Goal: Information Seeking & Learning: Learn about a topic

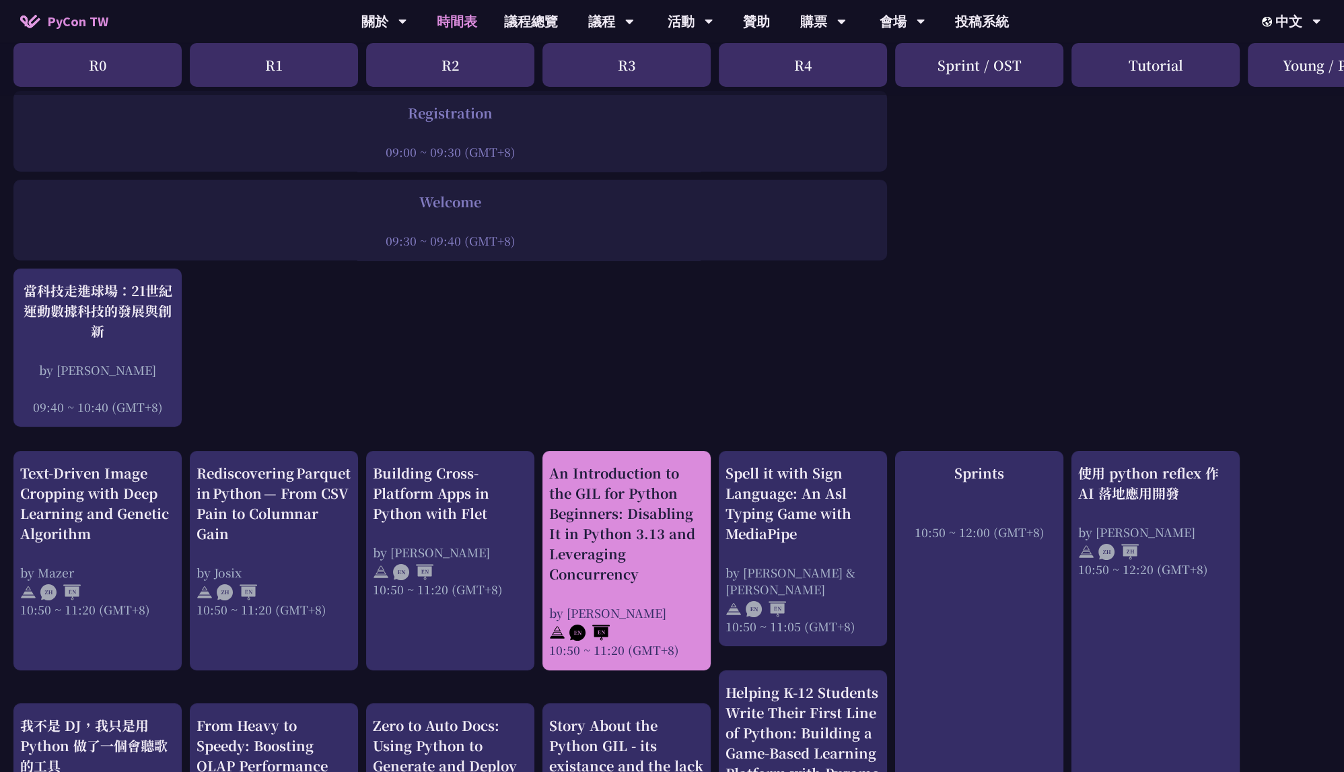
scroll to position [355, 0]
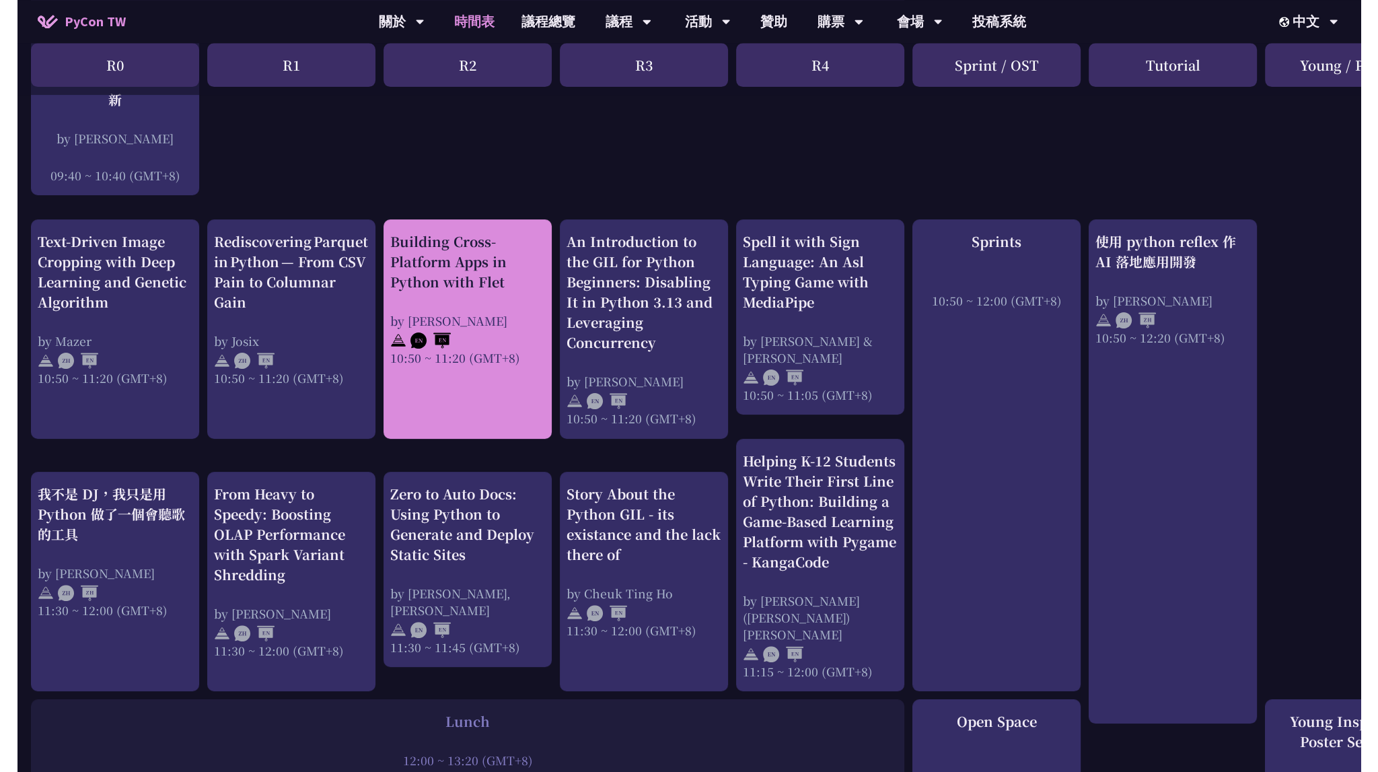
scroll to position [426, 0]
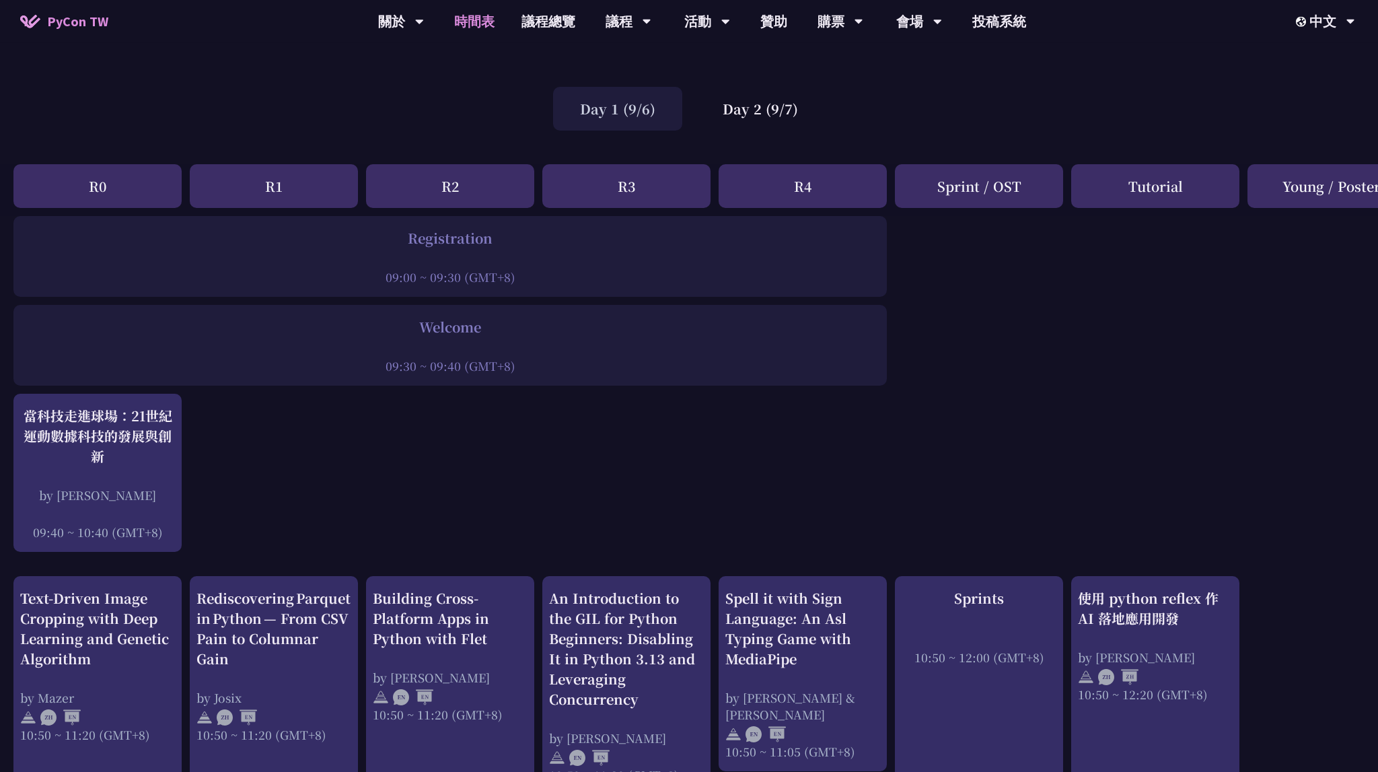
scroll to position [0, 0]
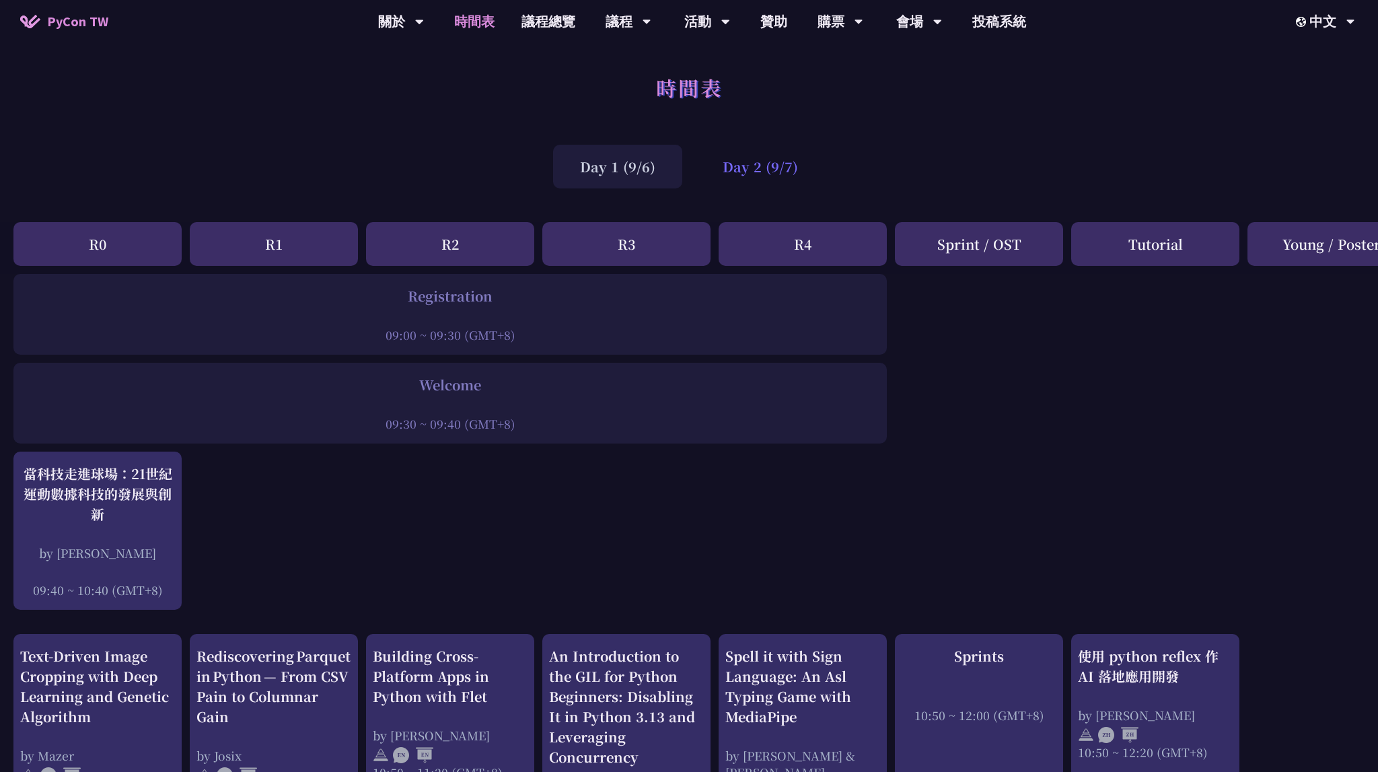
drag, startPoint x: 723, startPoint y: 167, endPoint x: 706, endPoint y: 171, distance: 17.3
click at [723, 167] on div "Day 2 (9/7)" at bounding box center [760, 167] width 129 height 44
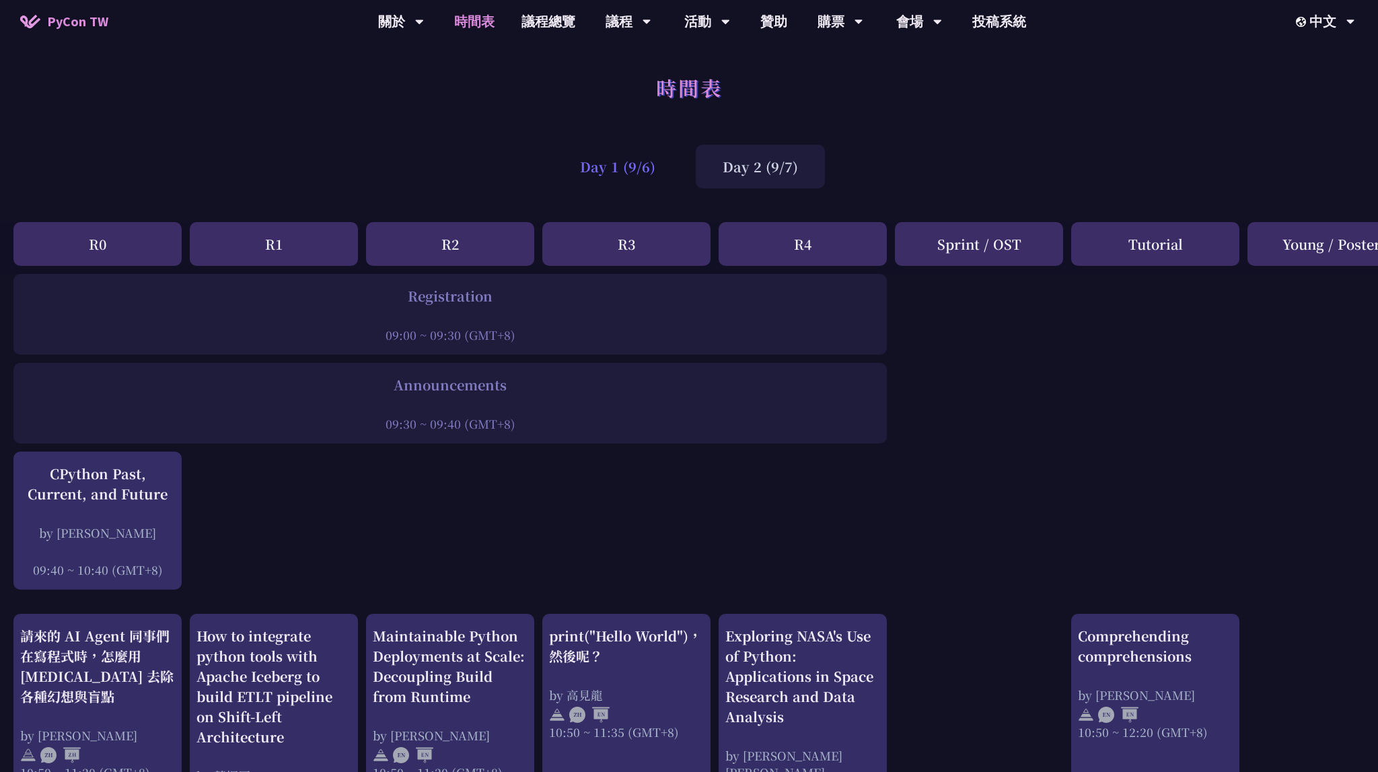
click at [594, 157] on div "Day 1 (9/6)" at bounding box center [617, 167] width 129 height 44
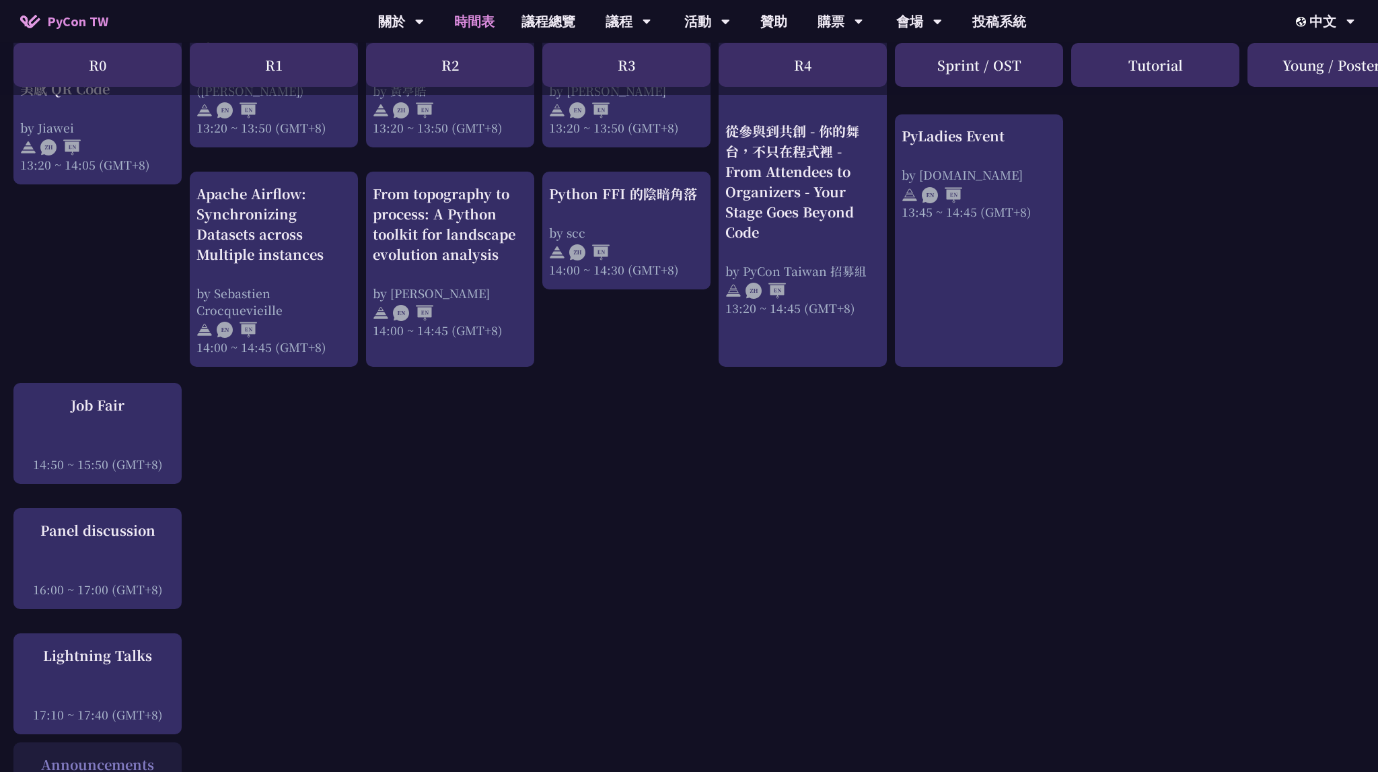
scroll to position [1350, 0]
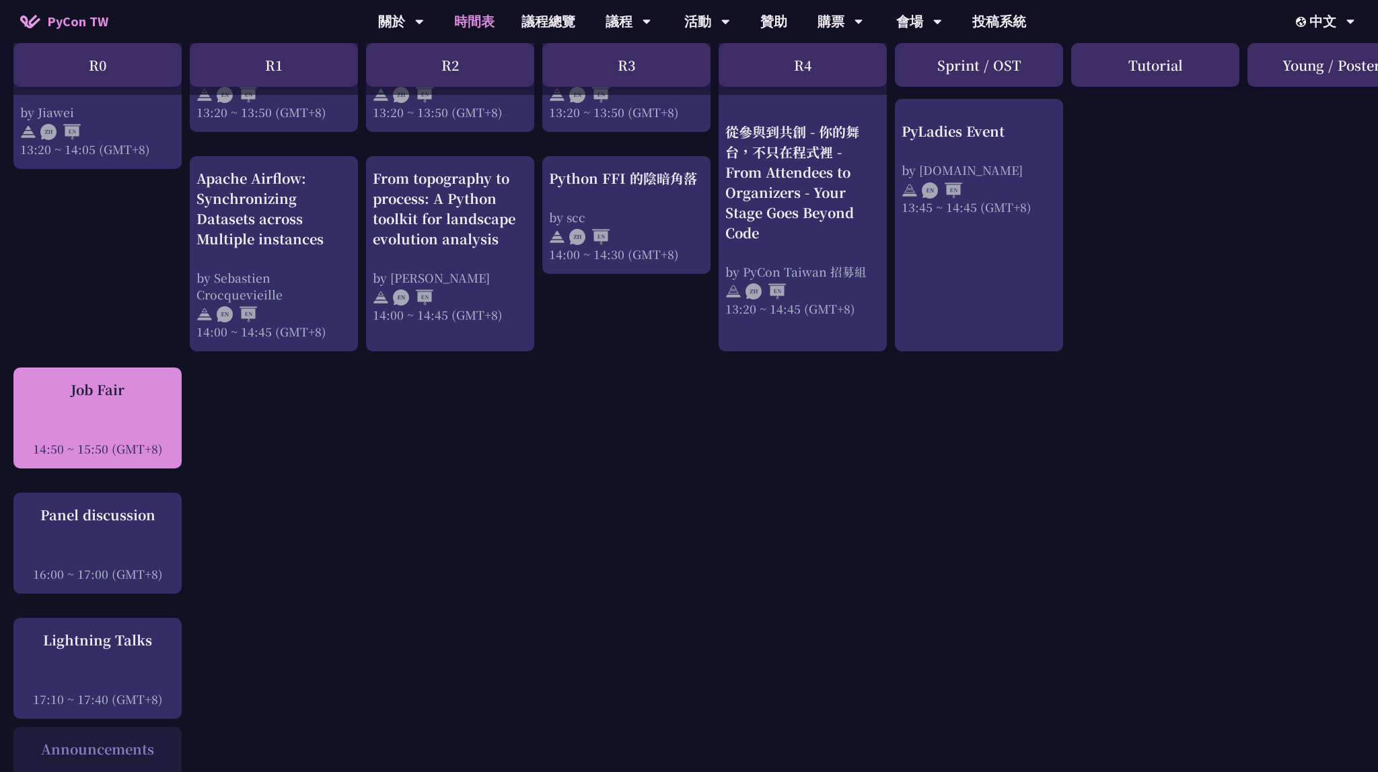
click at [133, 440] on div "14:50 ~ 15:50 (GMT+8)" at bounding box center [97, 448] width 155 height 17
click at [101, 402] on div "Job Fair 14:50 ~ 15:50 (GMT+8)" at bounding box center [97, 418] width 155 height 77
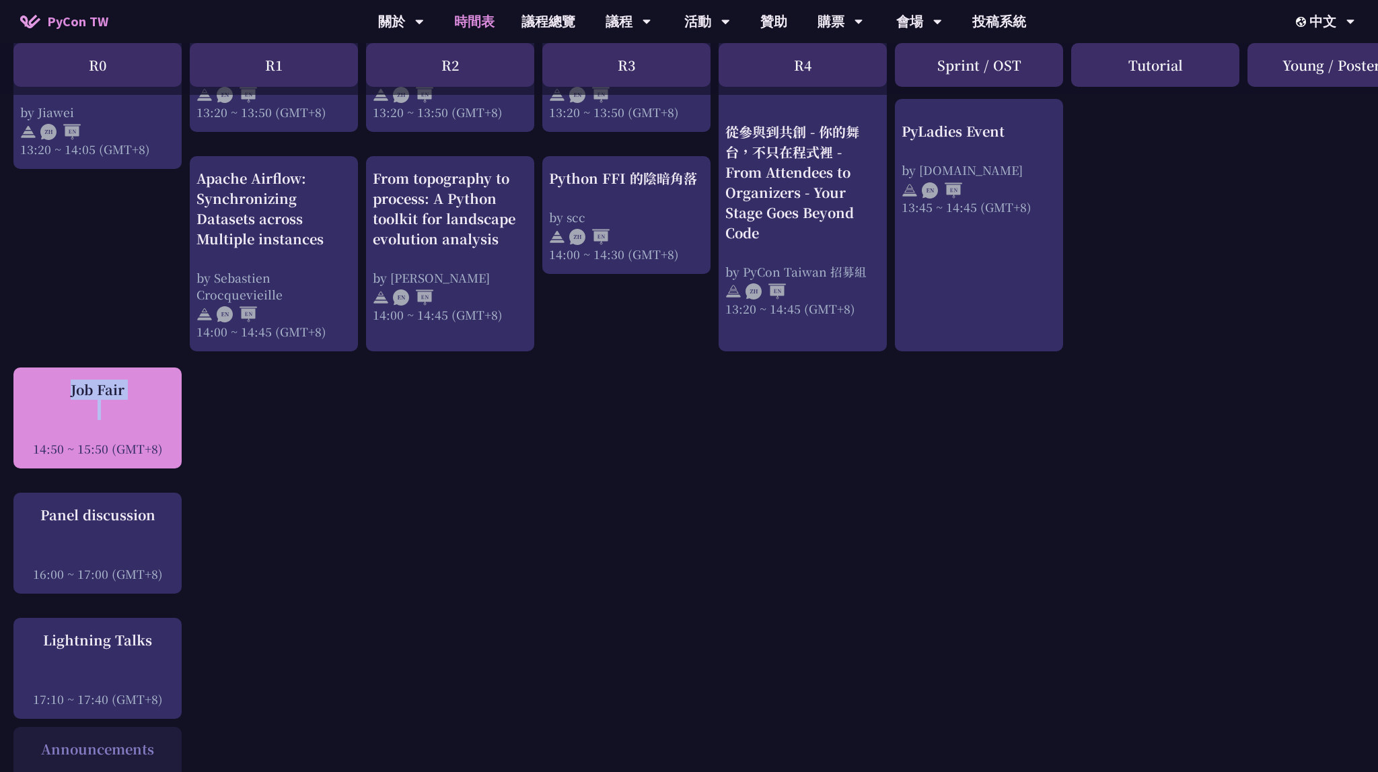
drag, startPoint x: 101, startPoint y: 402, endPoint x: 114, endPoint y: 397, distance: 14.5
click at [102, 402] on div "Job Fair 14:50 ~ 15:50 (GMT+8)" at bounding box center [97, 418] width 155 height 77
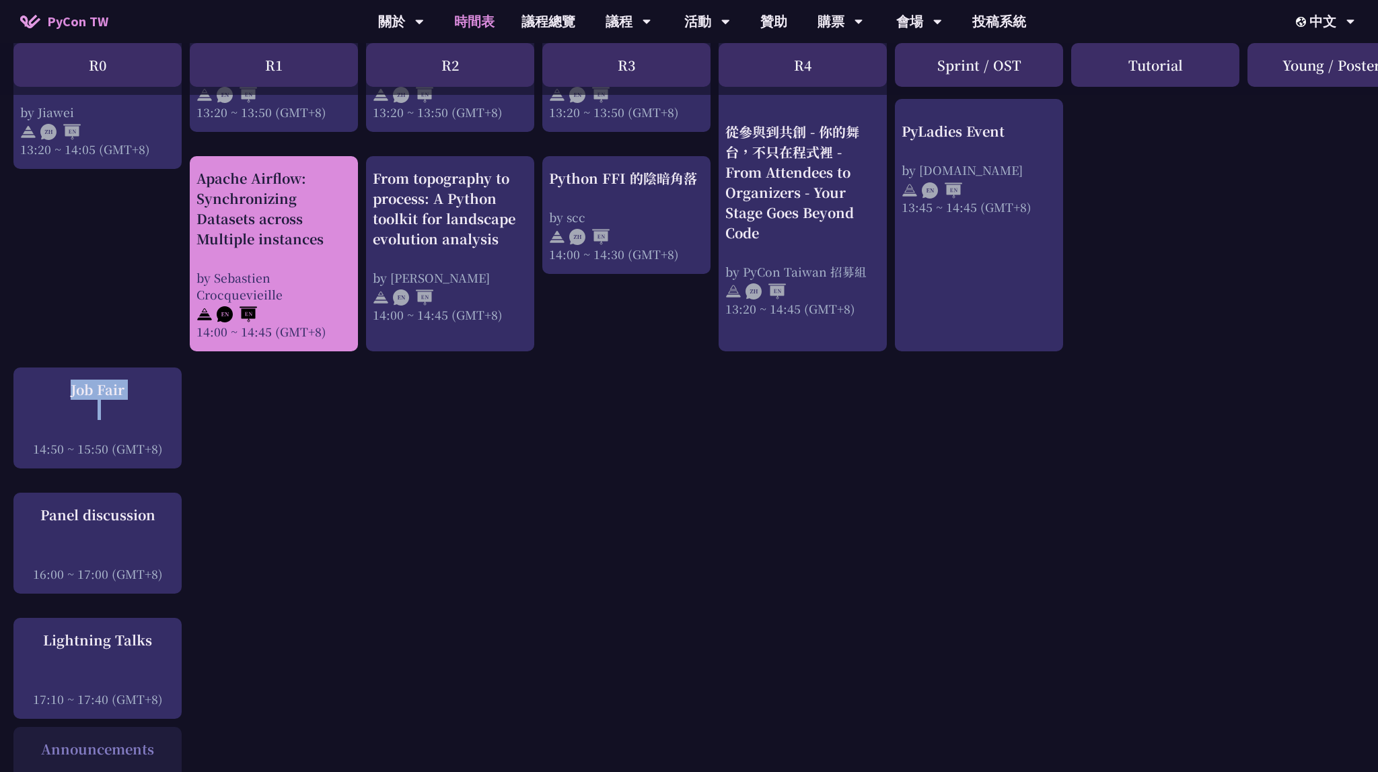
click at [310, 293] on div "by Sebastien Crocquevieille" at bounding box center [274, 286] width 155 height 34
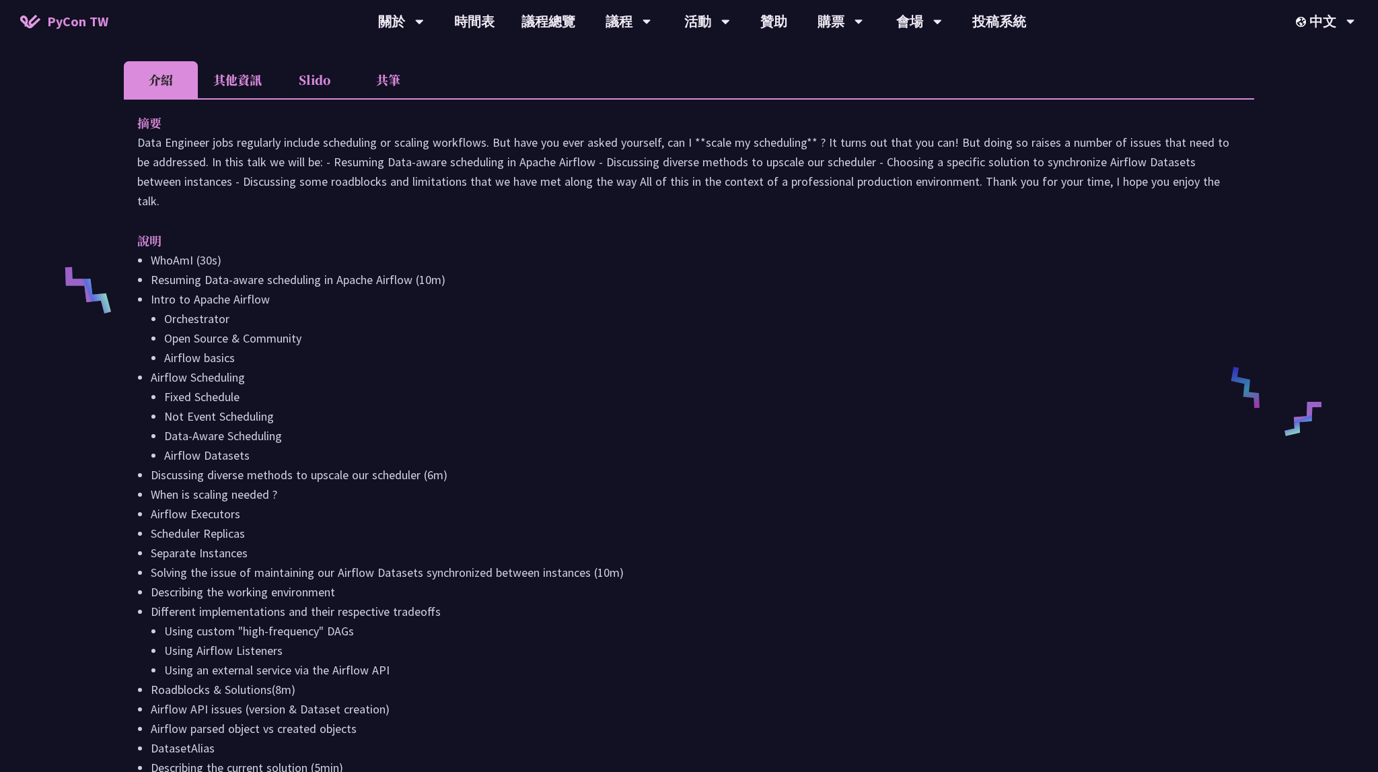
scroll to position [426, 0]
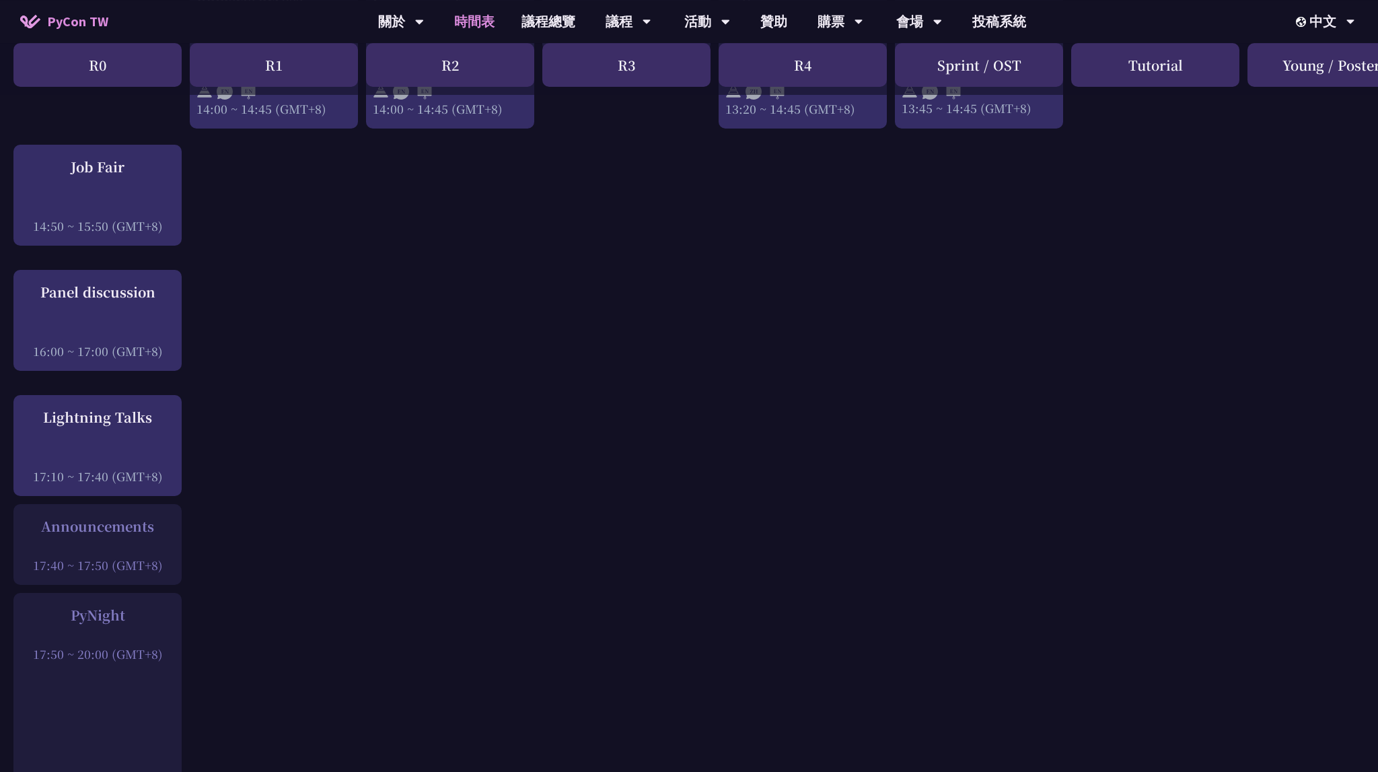
scroll to position [1564, 0]
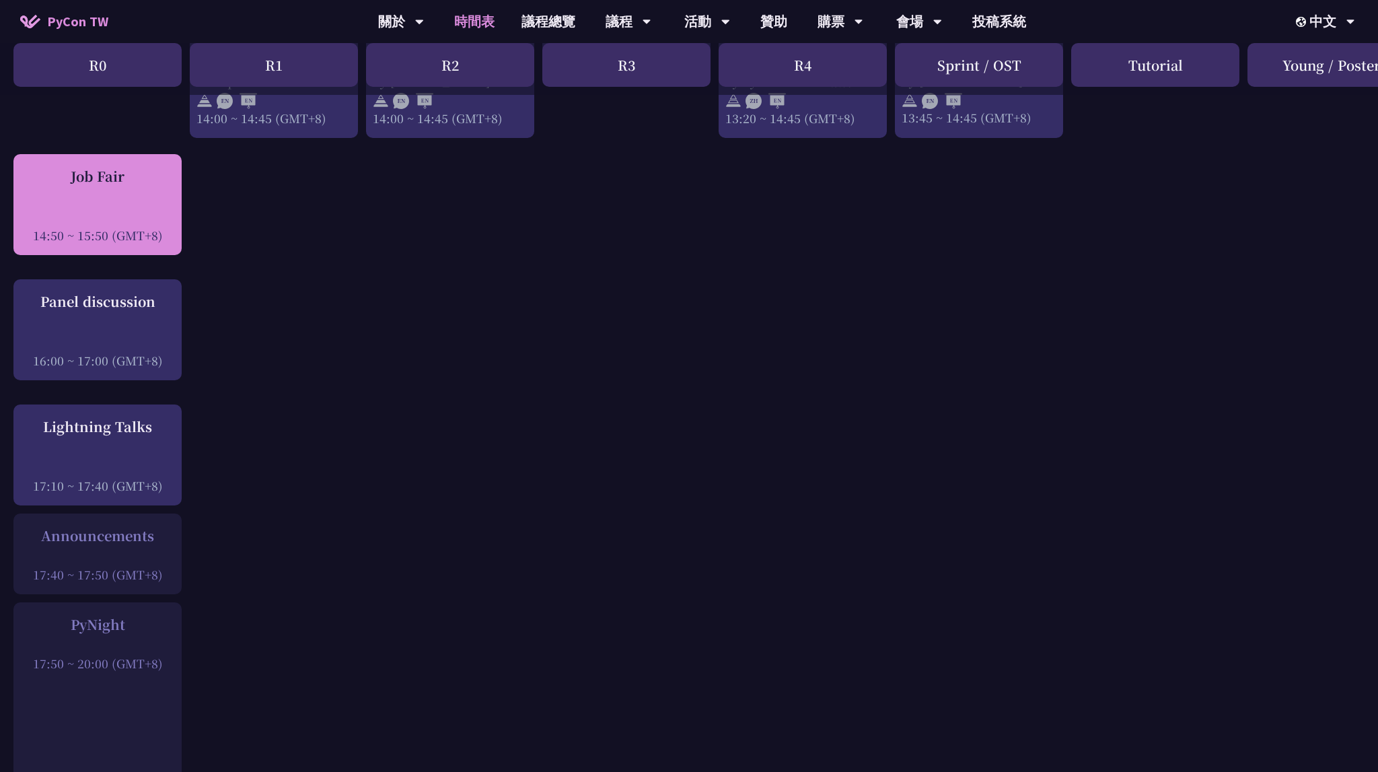
click at [136, 207] on div at bounding box center [97, 217] width 155 height 20
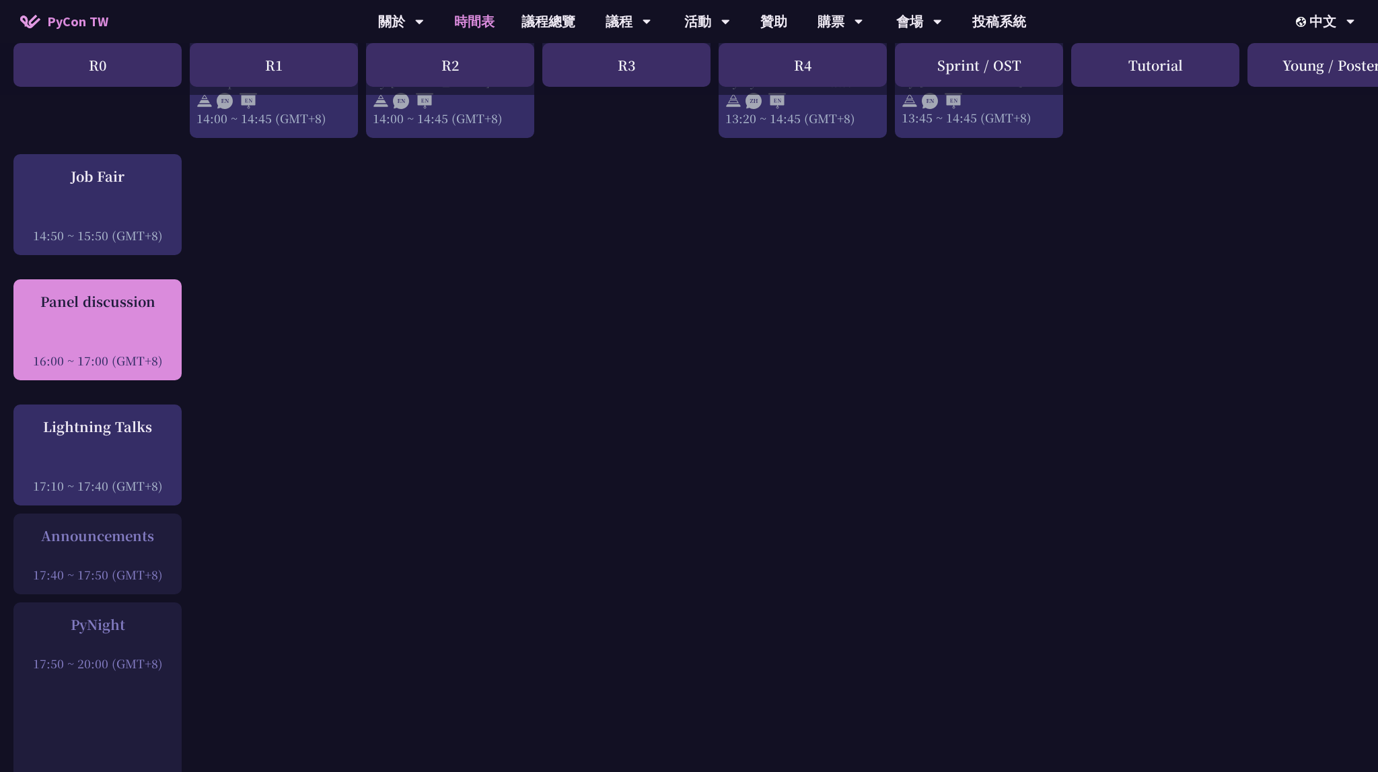
click at [102, 303] on div "Panel discussion" at bounding box center [97, 301] width 155 height 20
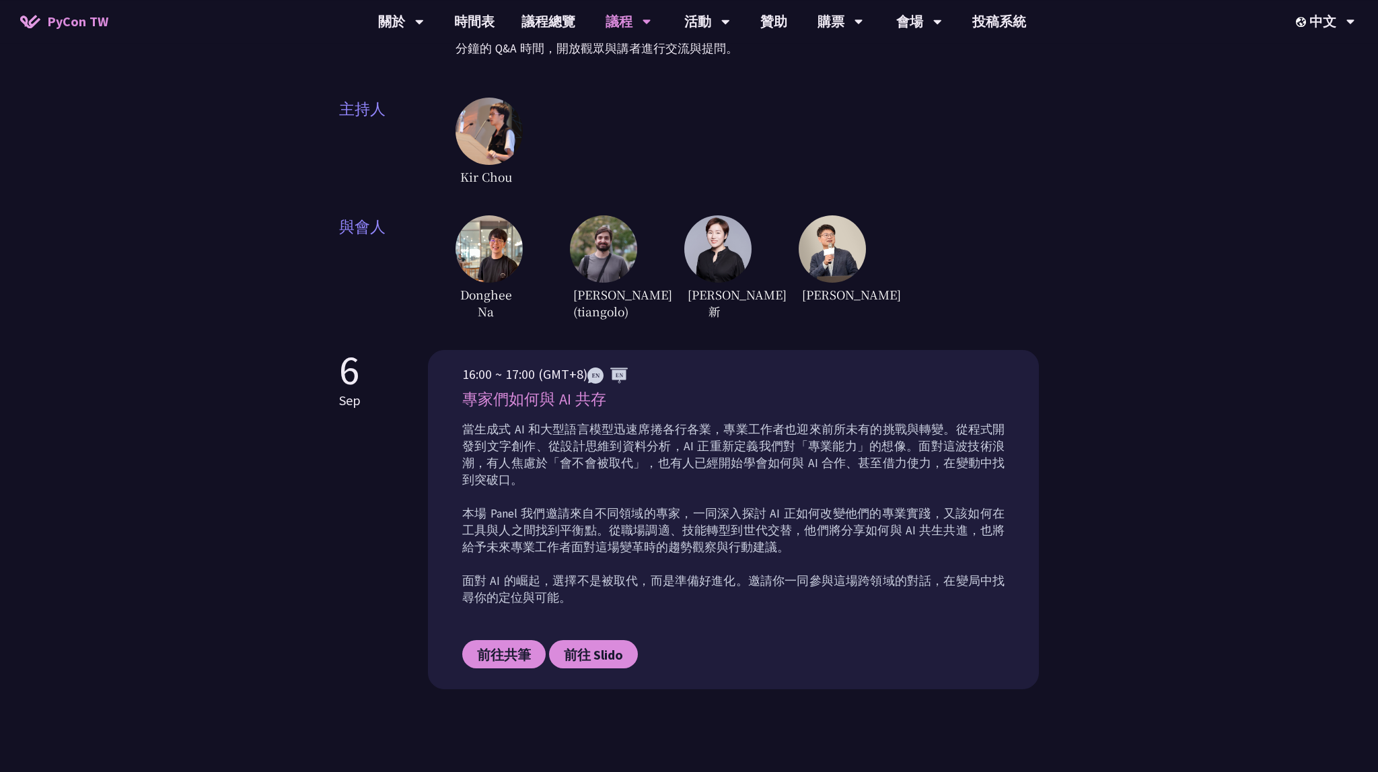
scroll to position [355, 0]
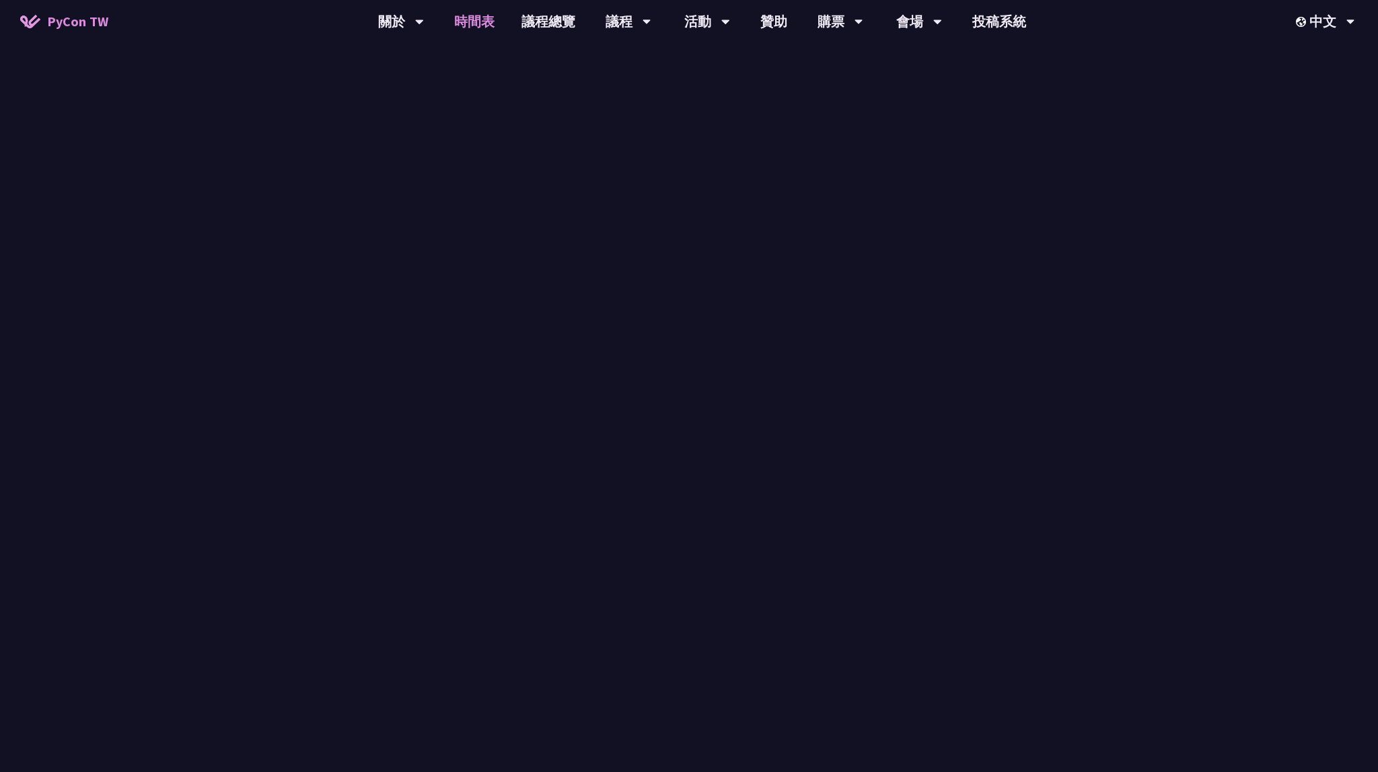
scroll to position [1564, 0]
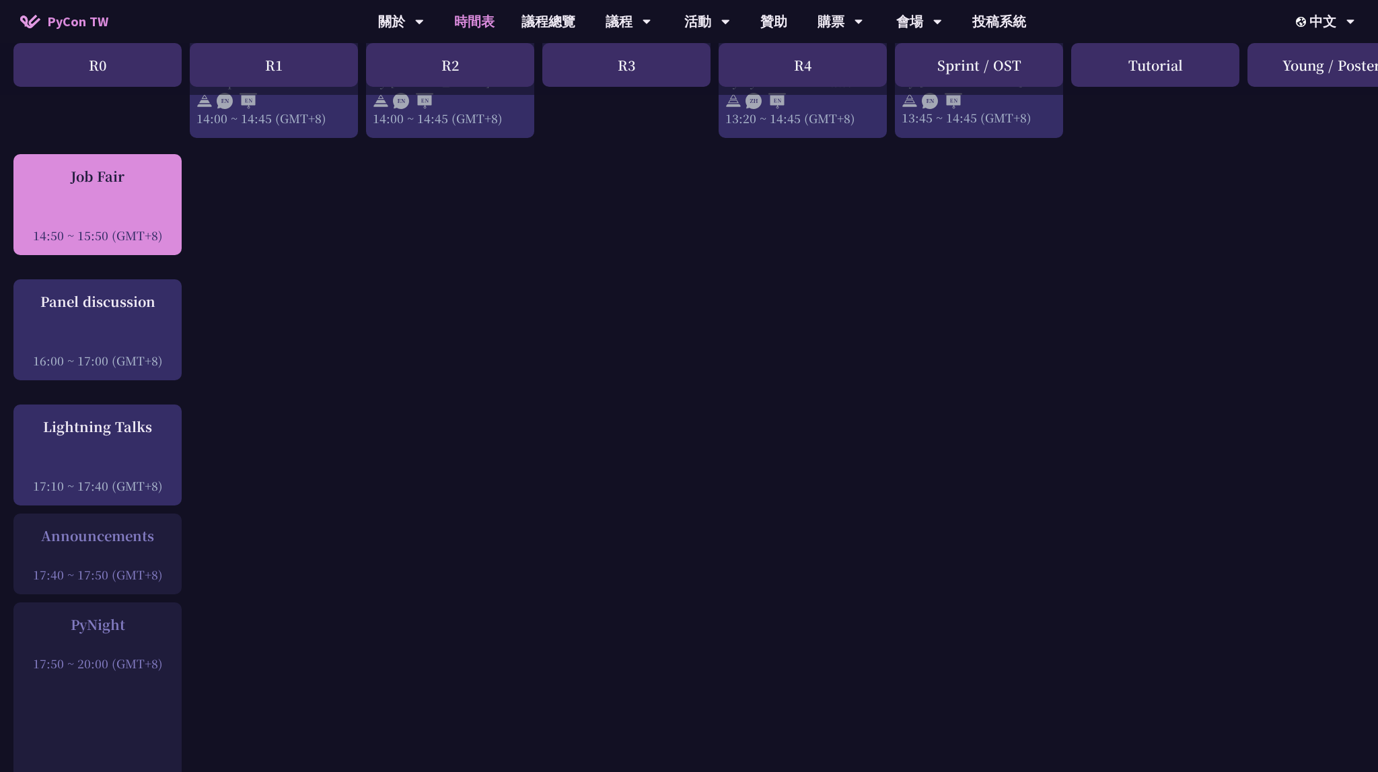
click at [121, 180] on div "Job Fair 14:50 ~ 15:50 (GMT+8)" at bounding box center [97, 204] width 155 height 77
click at [81, 219] on div "Job Fair 14:50 ~ 15:50 (GMT+8)" at bounding box center [97, 204] width 155 height 77
drag, startPoint x: 134, startPoint y: 232, endPoint x: 160, endPoint y: 239, distance: 27.3
click at [134, 232] on div "14:50 ~ 15:50 (GMT+8)" at bounding box center [97, 235] width 155 height 17
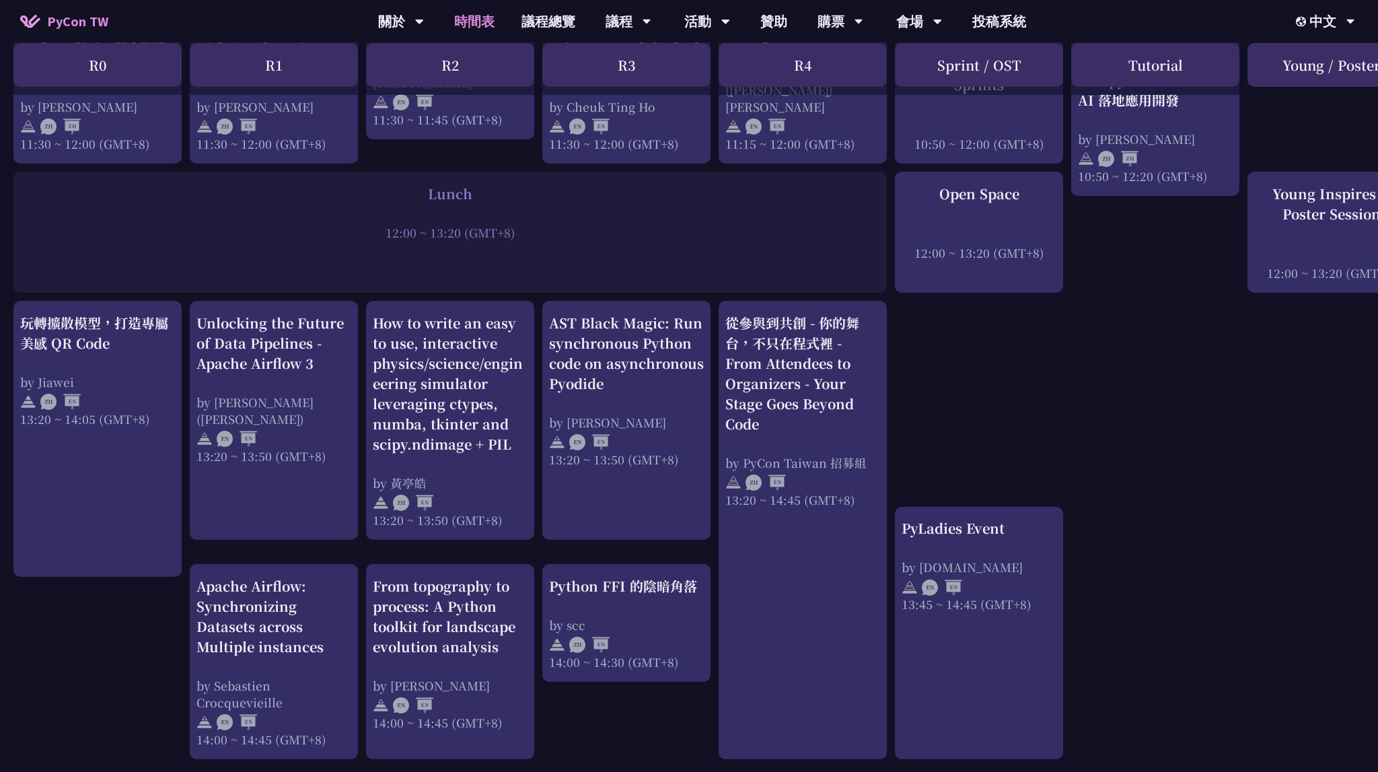
scroll to position [923, 0]
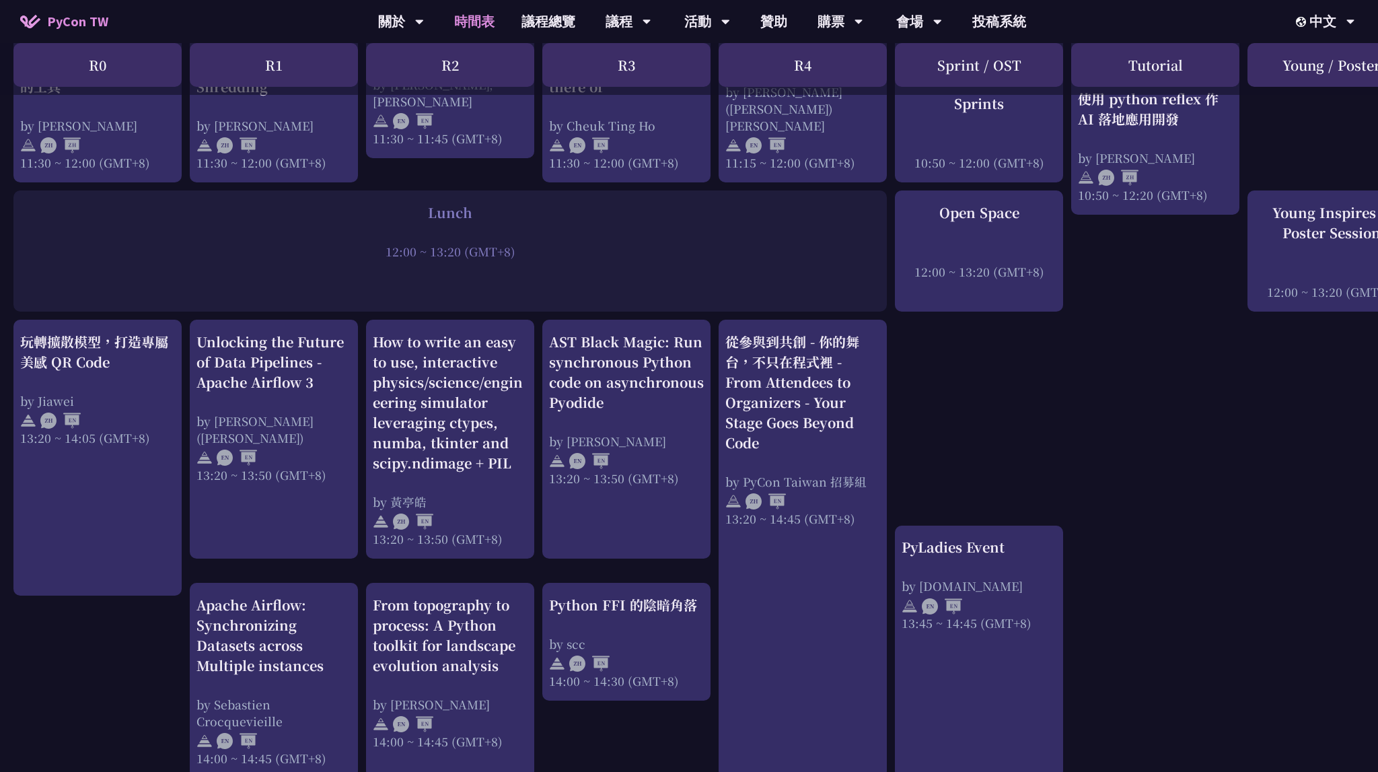
click at [1186, 532] on div "An Introduction to the GIL for Python Beginners: Disabling It in Python 3.13 an…" at bounding box center [715, 441] width 1430 height 2183
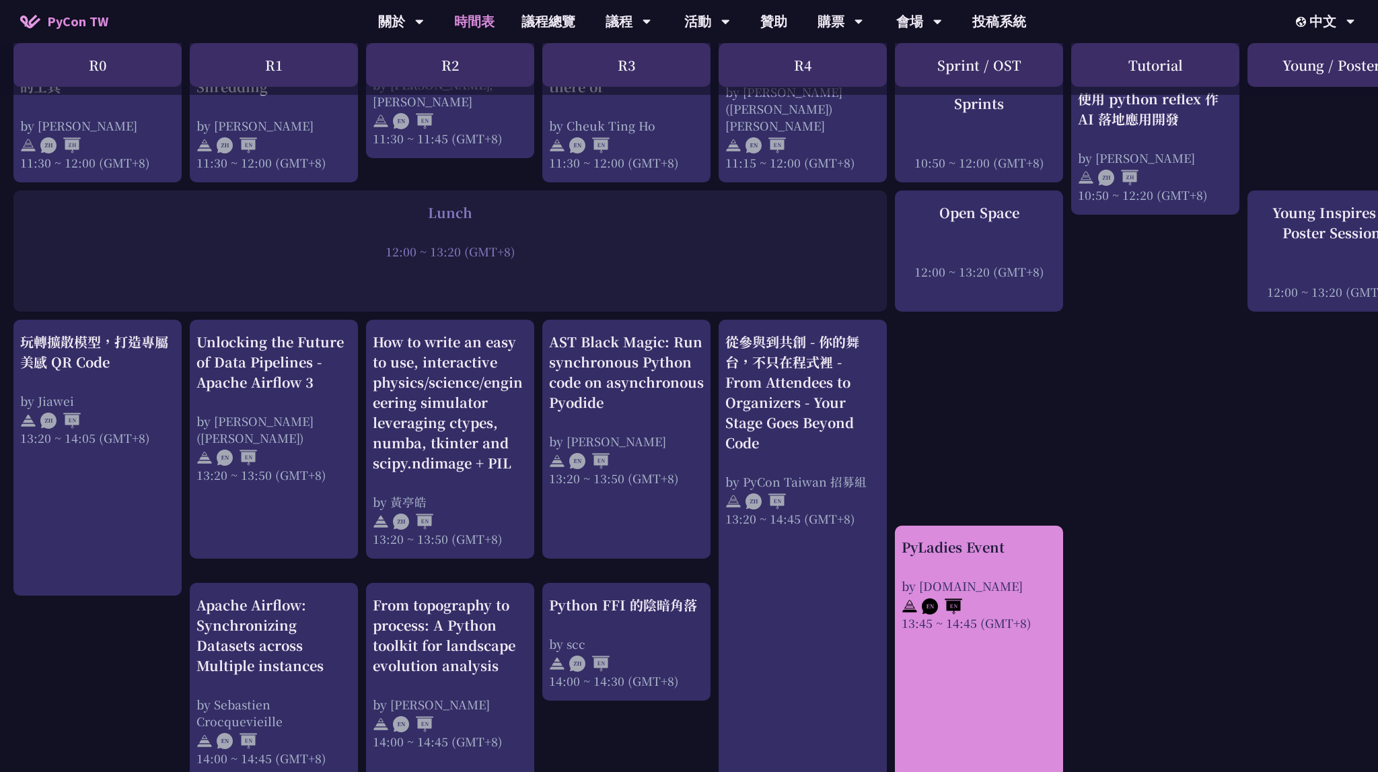
click at [1030, 682] on link "PyLadies Event by [DOMAIN_NAME] 13:45 ~ 14:45 (GMT+8)" at bounding box center [979, 651] width 155 height 229
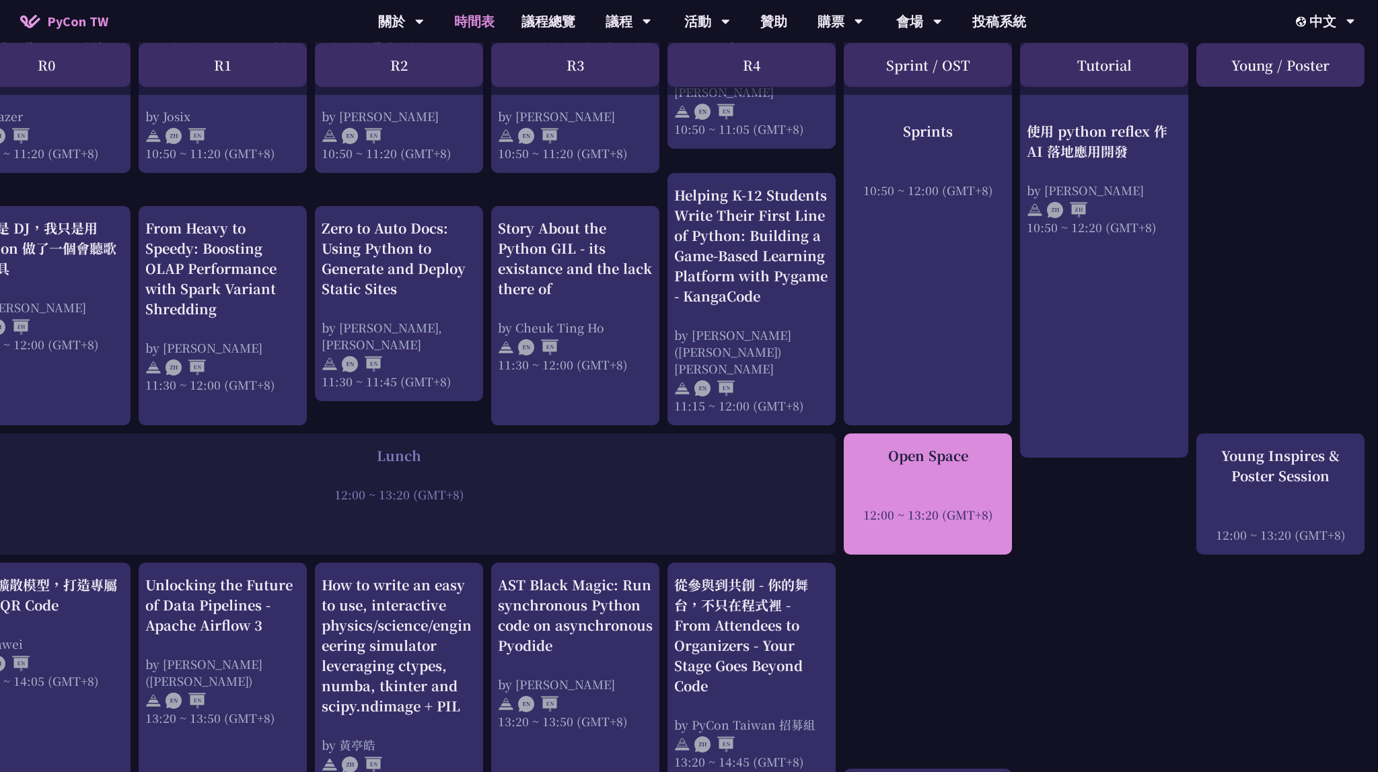
scroll to position [711, 51]
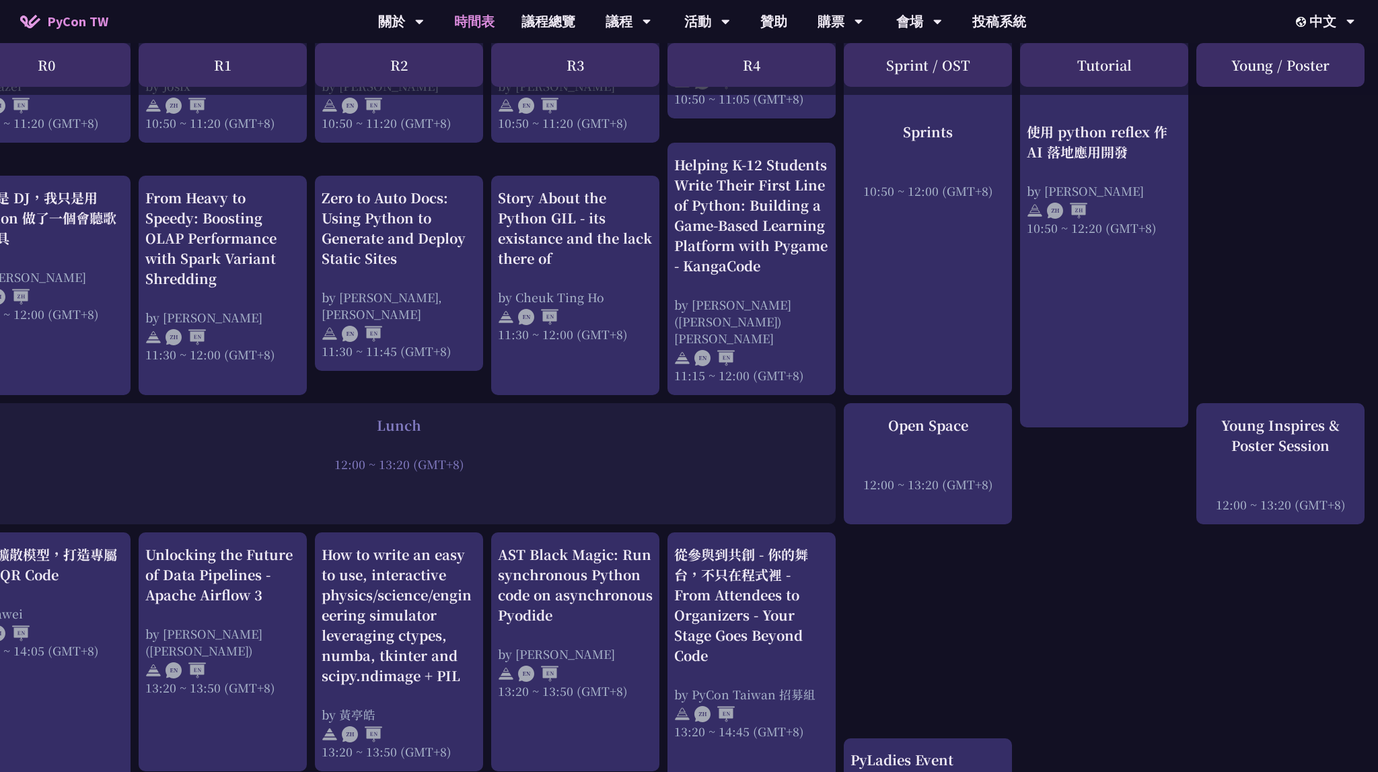
click at [1178, 621] on div "An Introduction to the GIL for Python Beginners: Disabling It in Python 3.13 an…" at bounding box center [664, 654] width 1430 height 2183
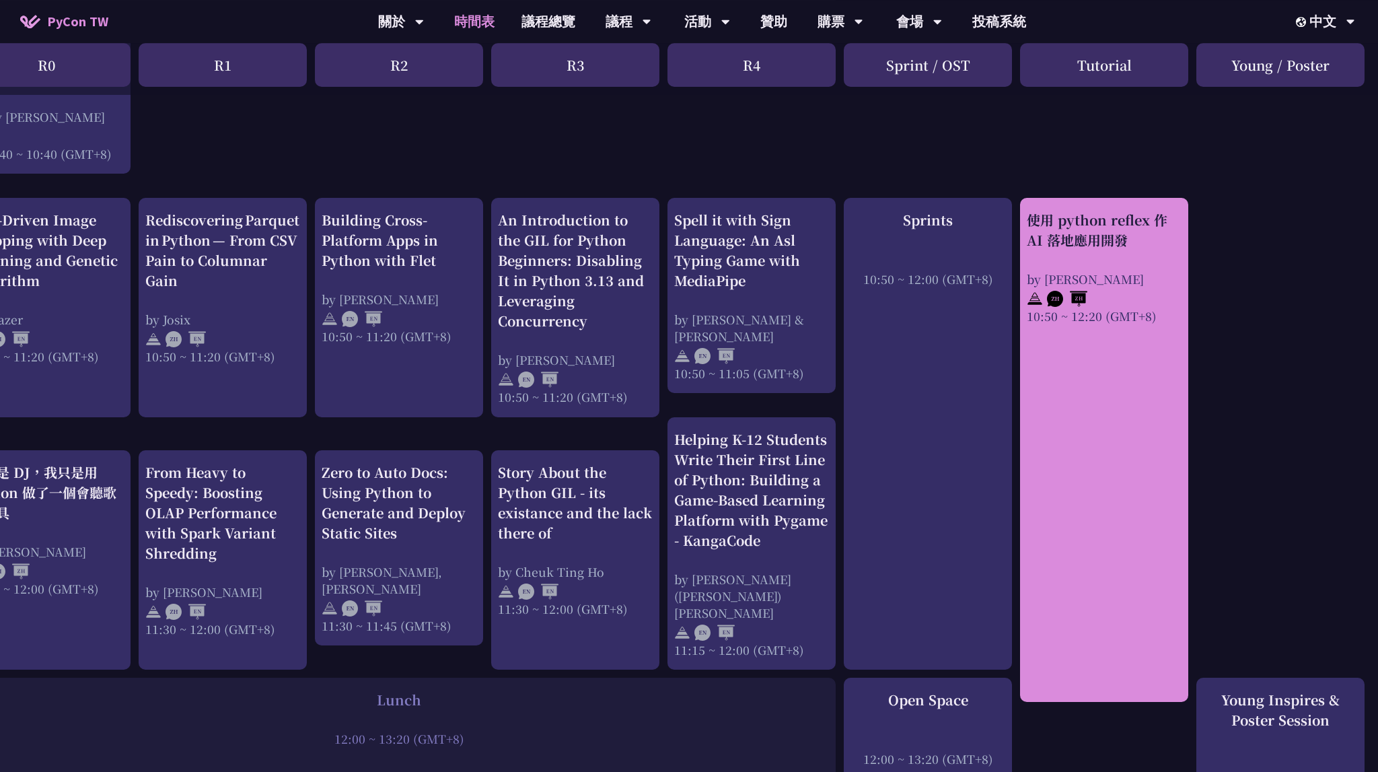
scroll to position [355, 51]
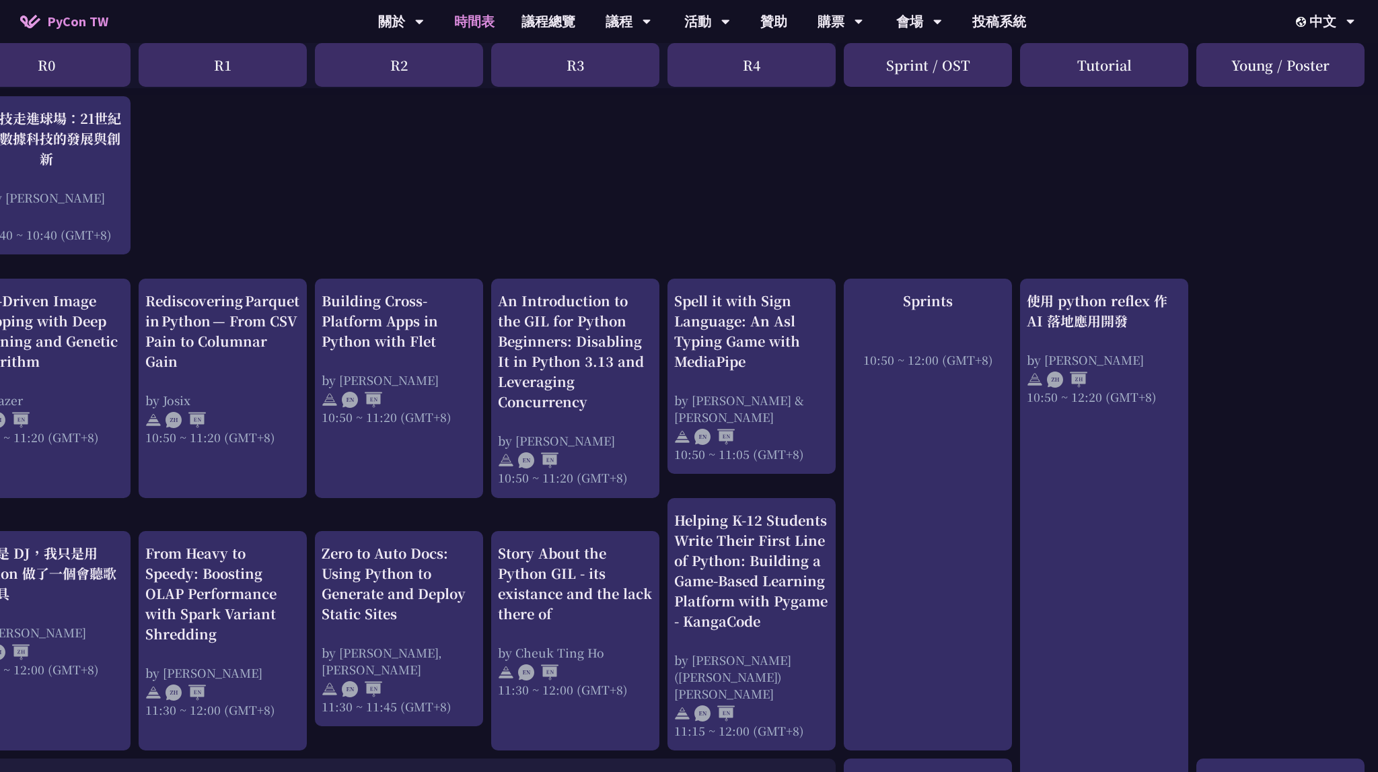
click at [914, 66] on div "Sprint / OST" at bounding box center [928, 65] width 168 height 44
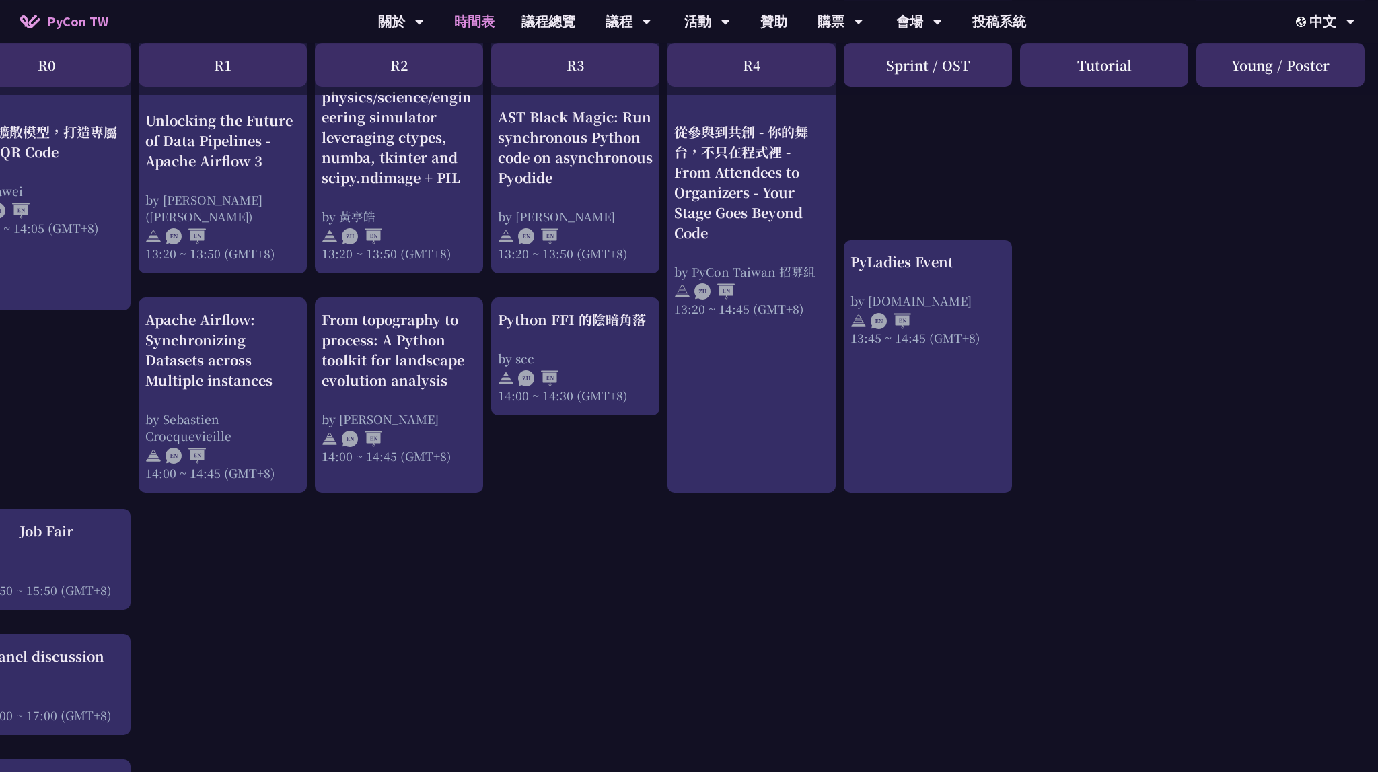
scroll to position [1279, 51]
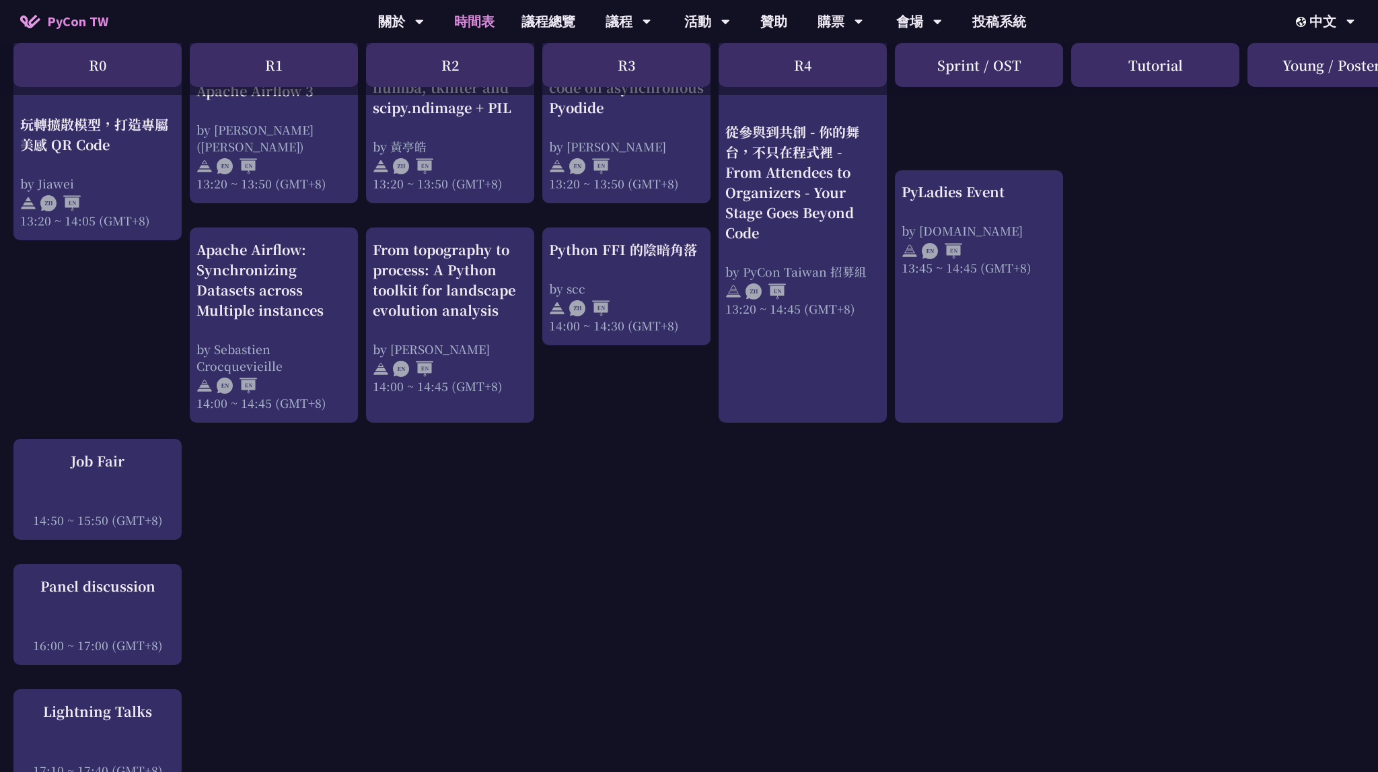
drag, startPoint x: 378, startPoint y: 584, endPoint x: 381, endPoint y: 572, distance: 11.8
click at [379, 577] on div "An Introduction to the GIL for Python Beginners: Disabling It in Python 3.13 an…" at bounding box center [715, 86] width 1430 height 2183
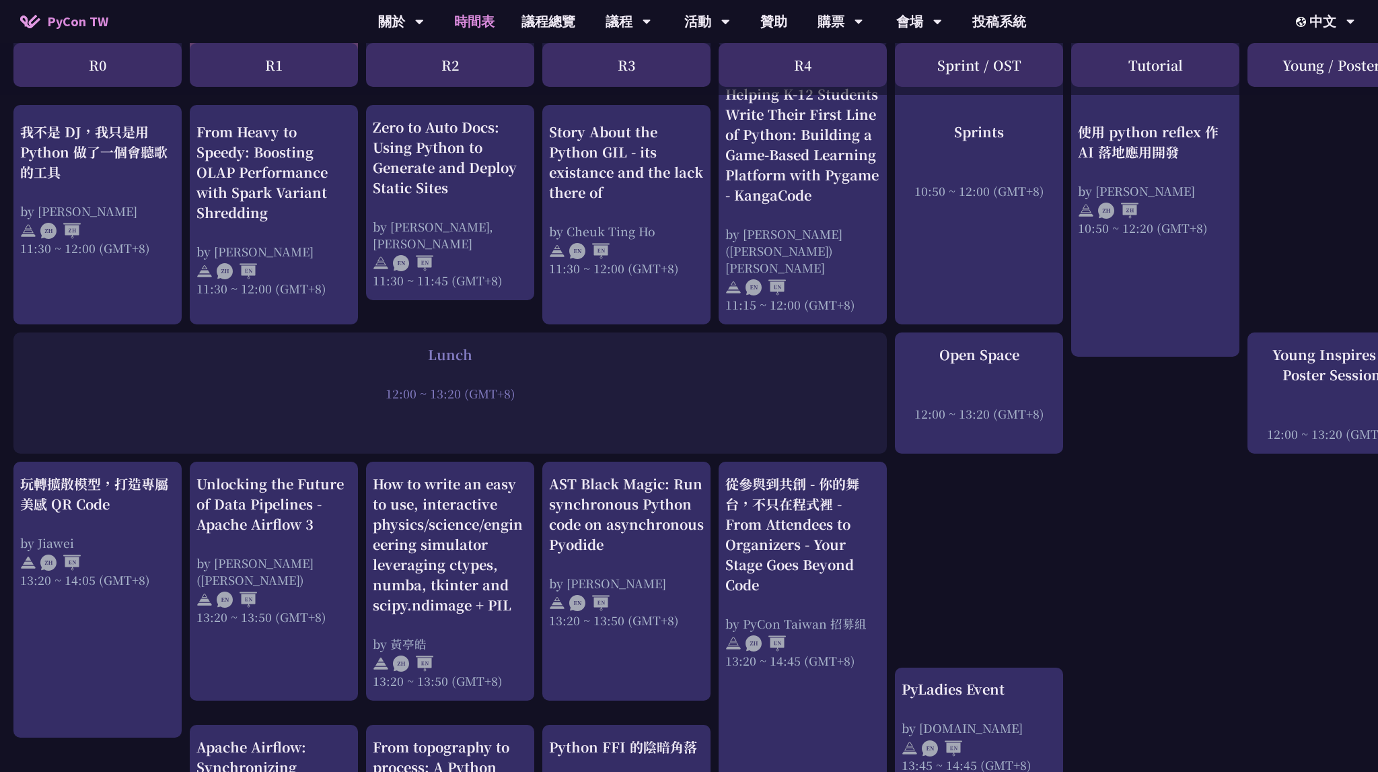
scroll to position [284, 0]
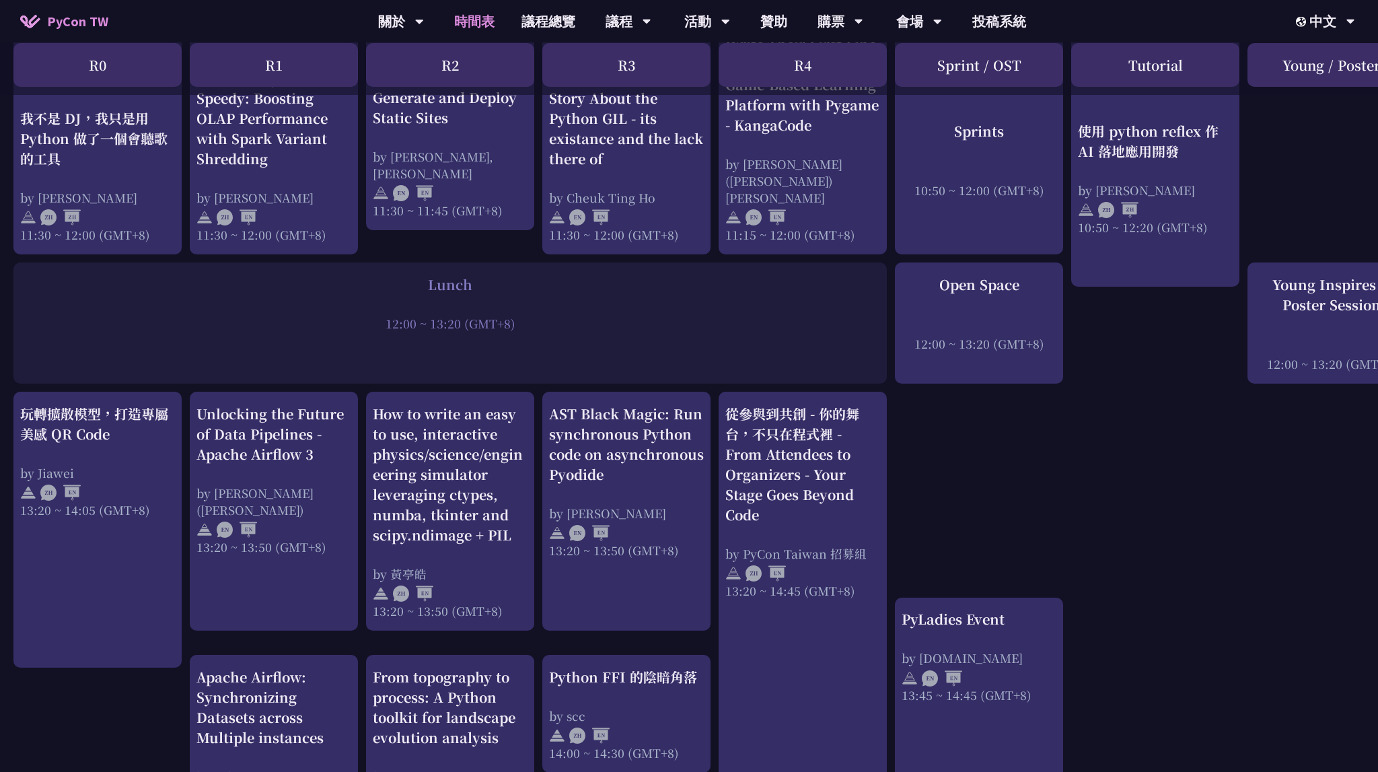
scroll to position [923, 0]
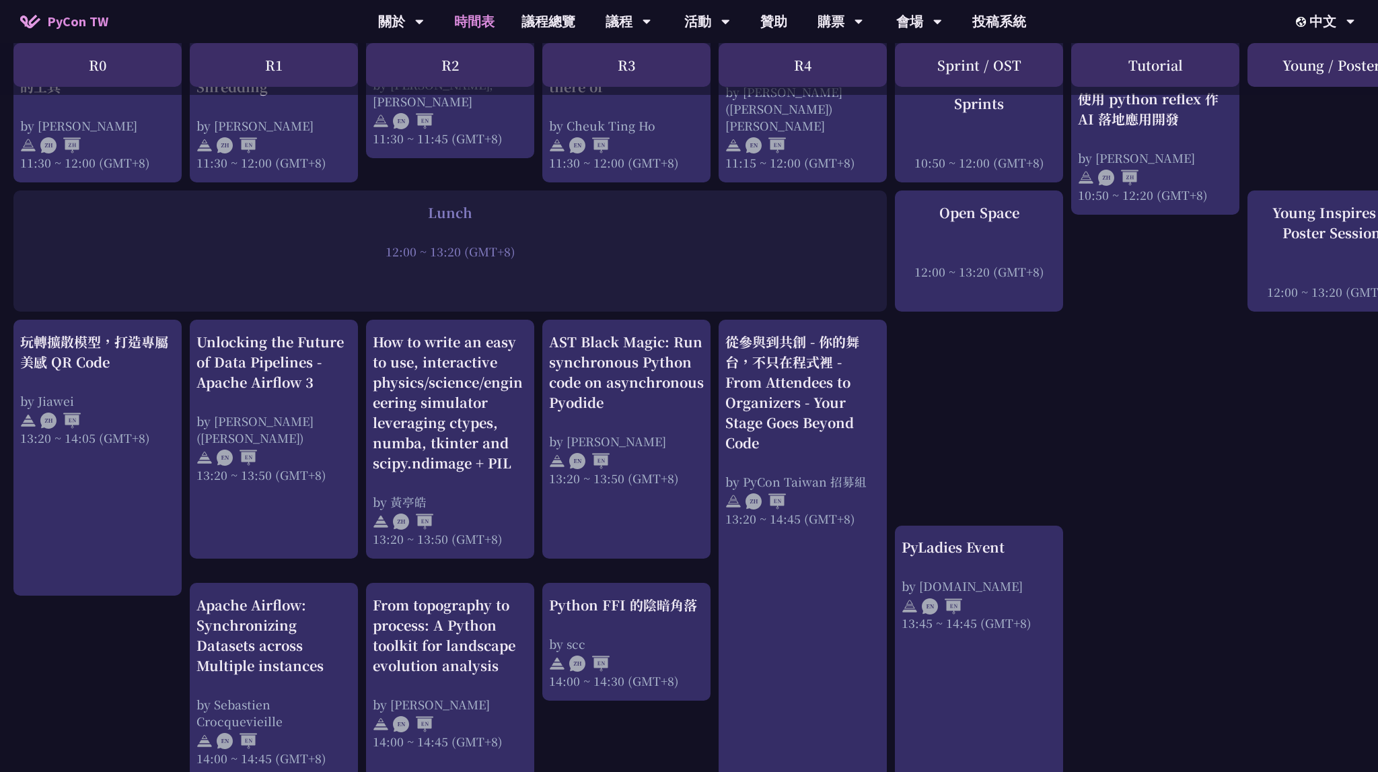
click at [1022, 398] on div "An Introduction to the GIL for Python Beginners: Disabling It in Python 3.13 an…" at bounding box center [715, 441] width 1430 height 2183
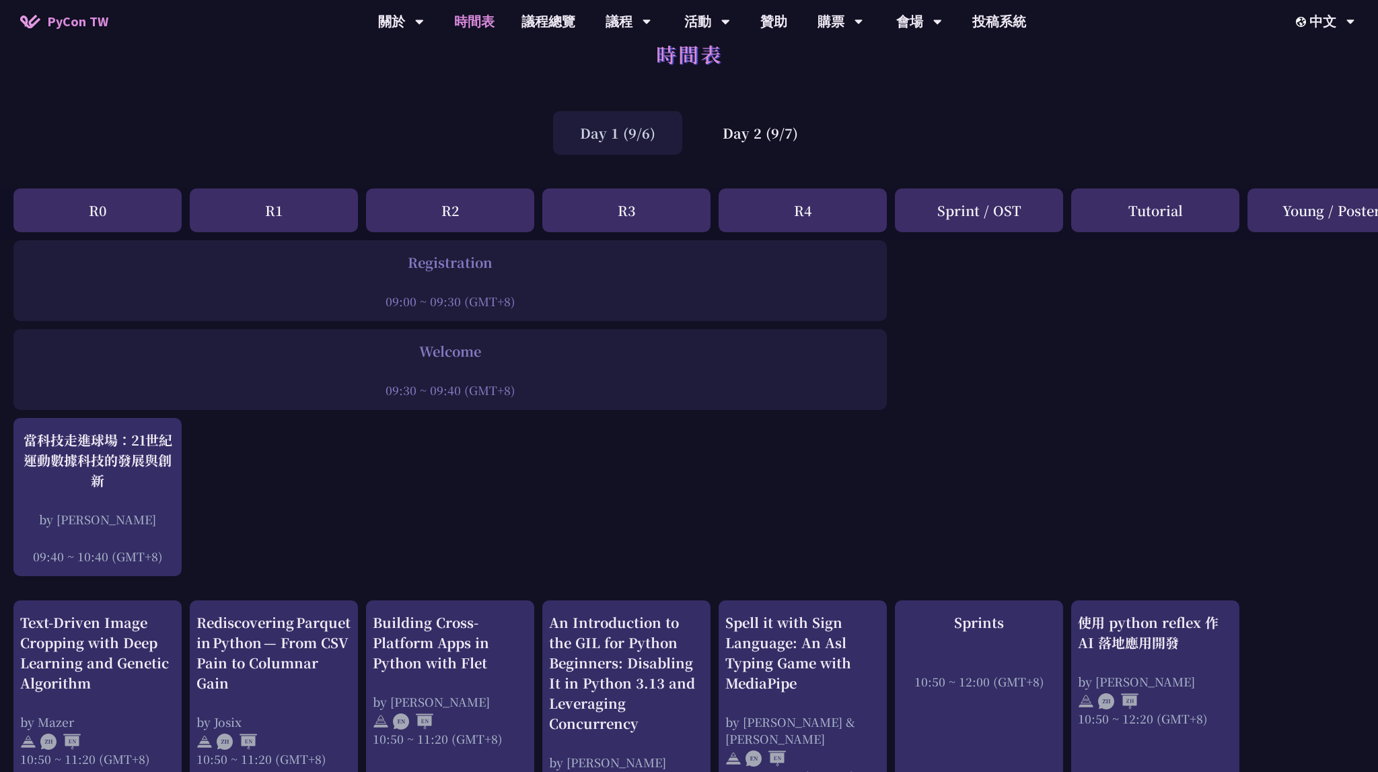
scroll to position [0, 0]
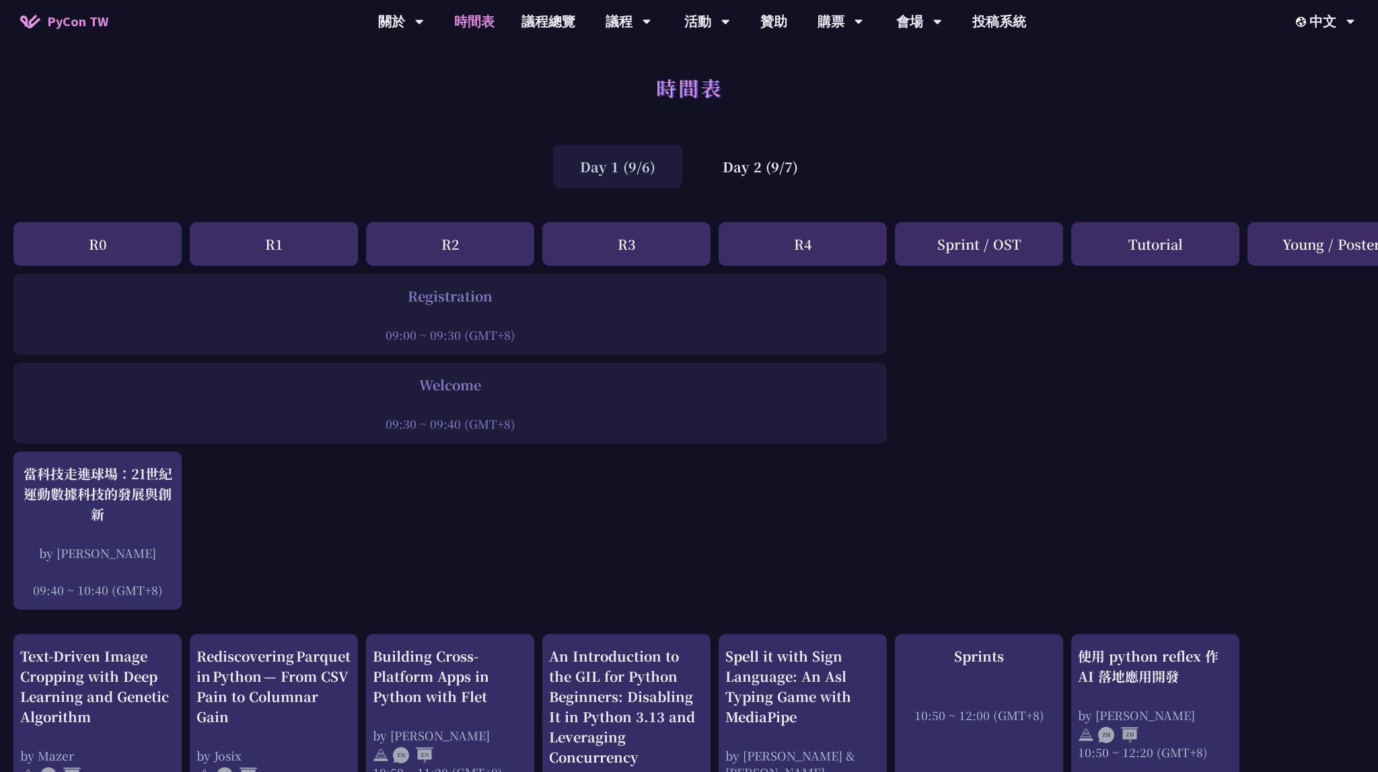
click at [631, 181] on div "Day 1 (9/6)" at bounding box center [617, 167] width 129 height 44
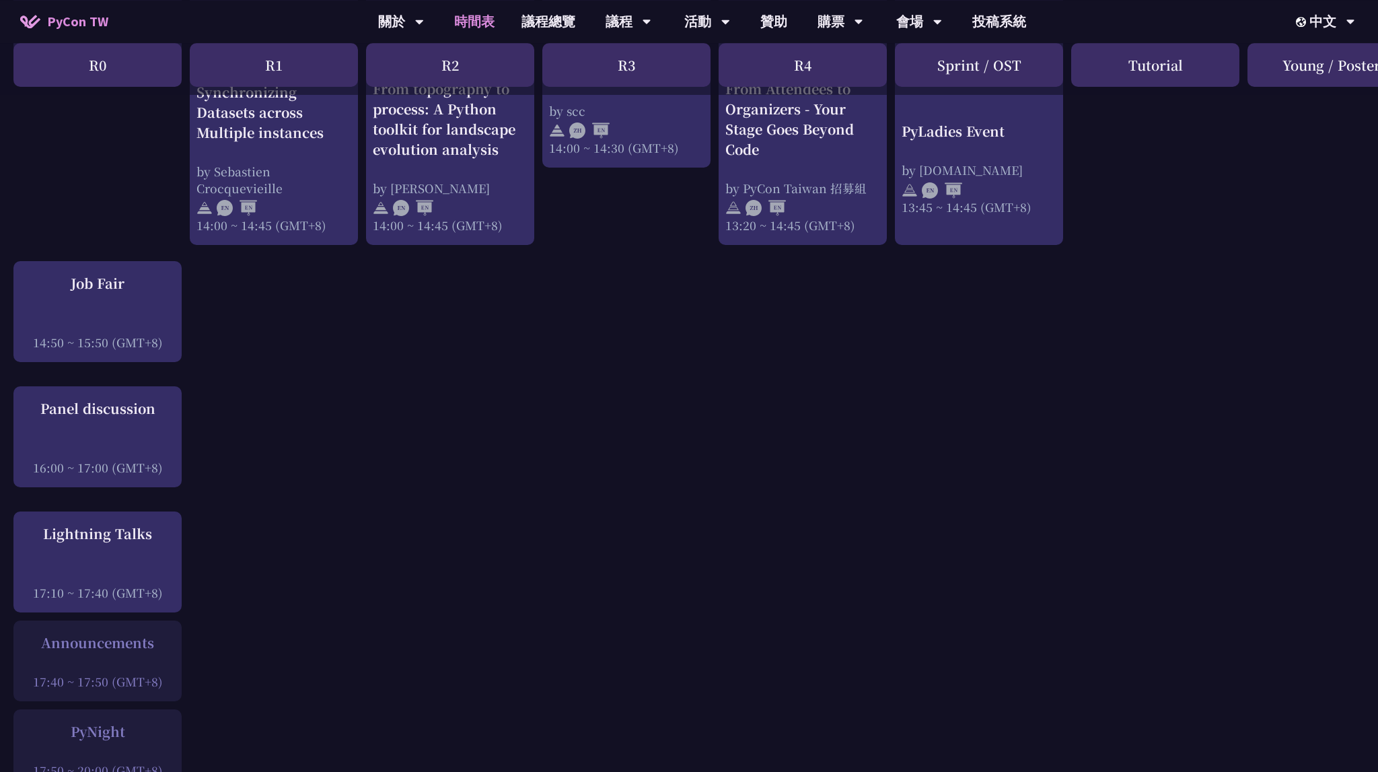
scroll to position [1492, 0]
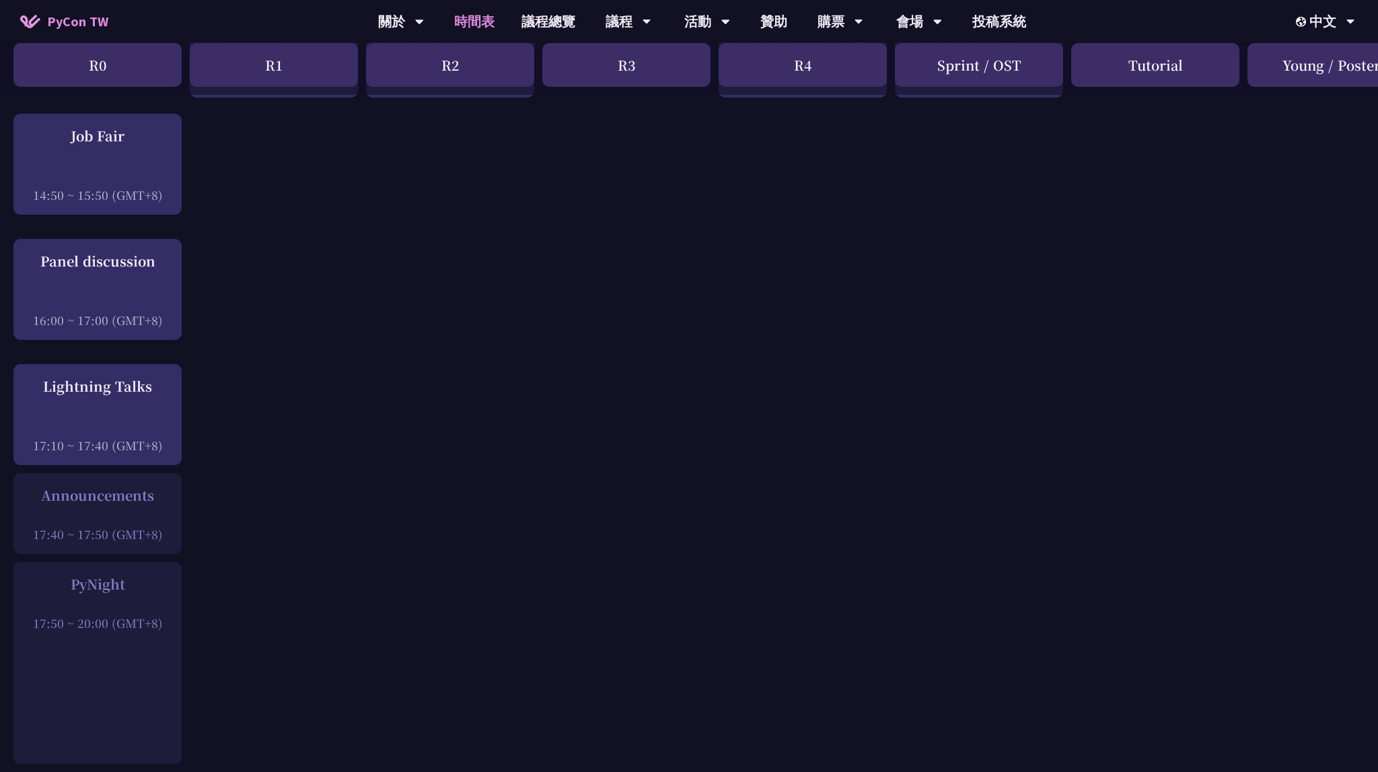
scroll to position [1350, 0]
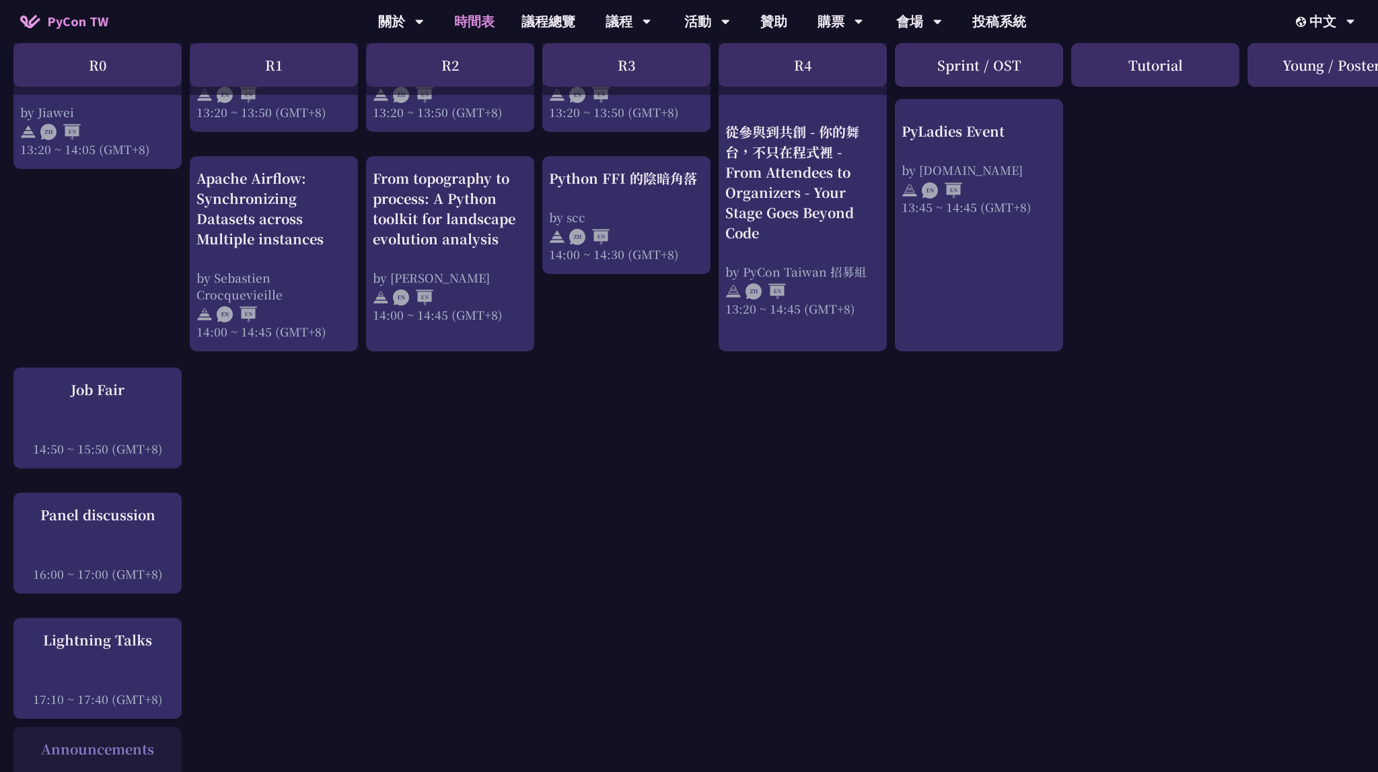
click at [683, 564] on div "An Introduction to the GIL for Python Beginners: Disabling It in Python 3.13 an…" at bounding box center [715, 15] width 1430 height 2183
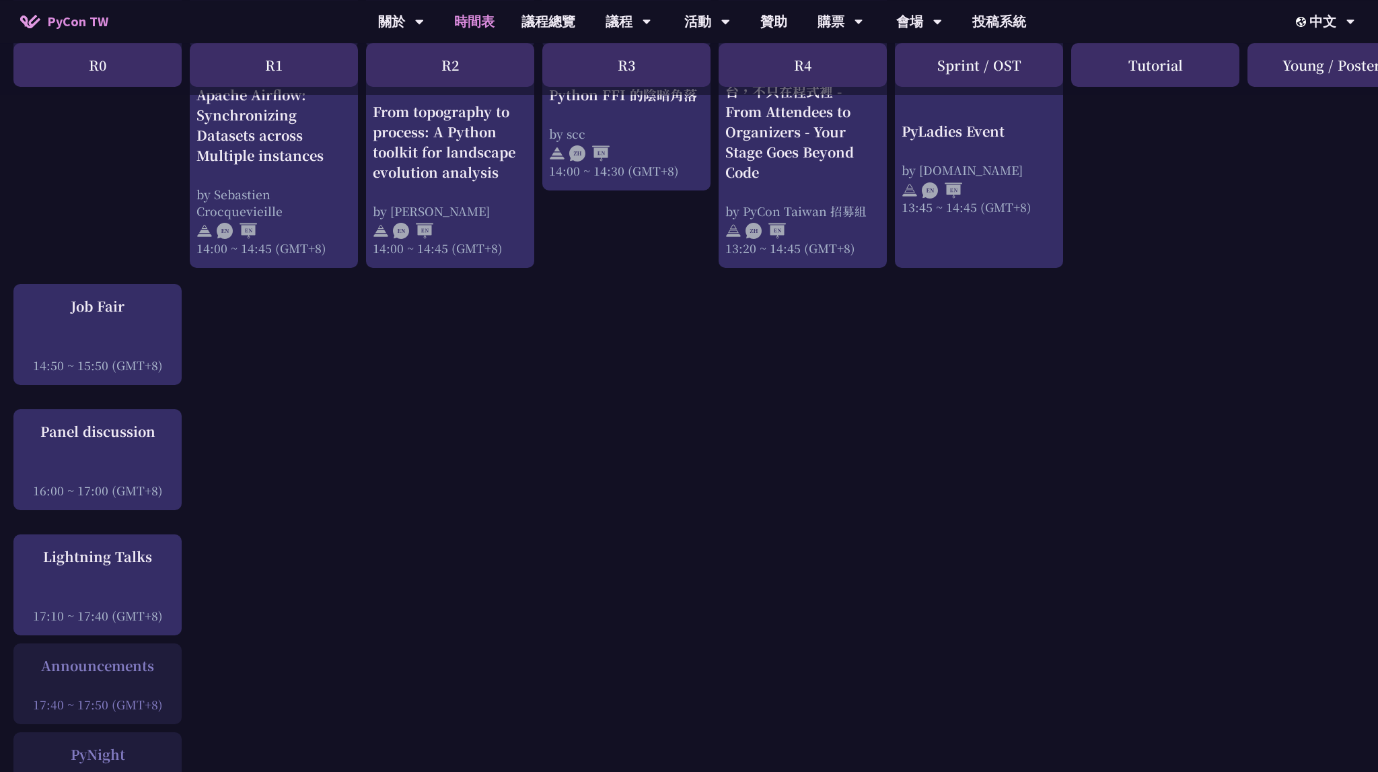
scroll to position [1634, 0]
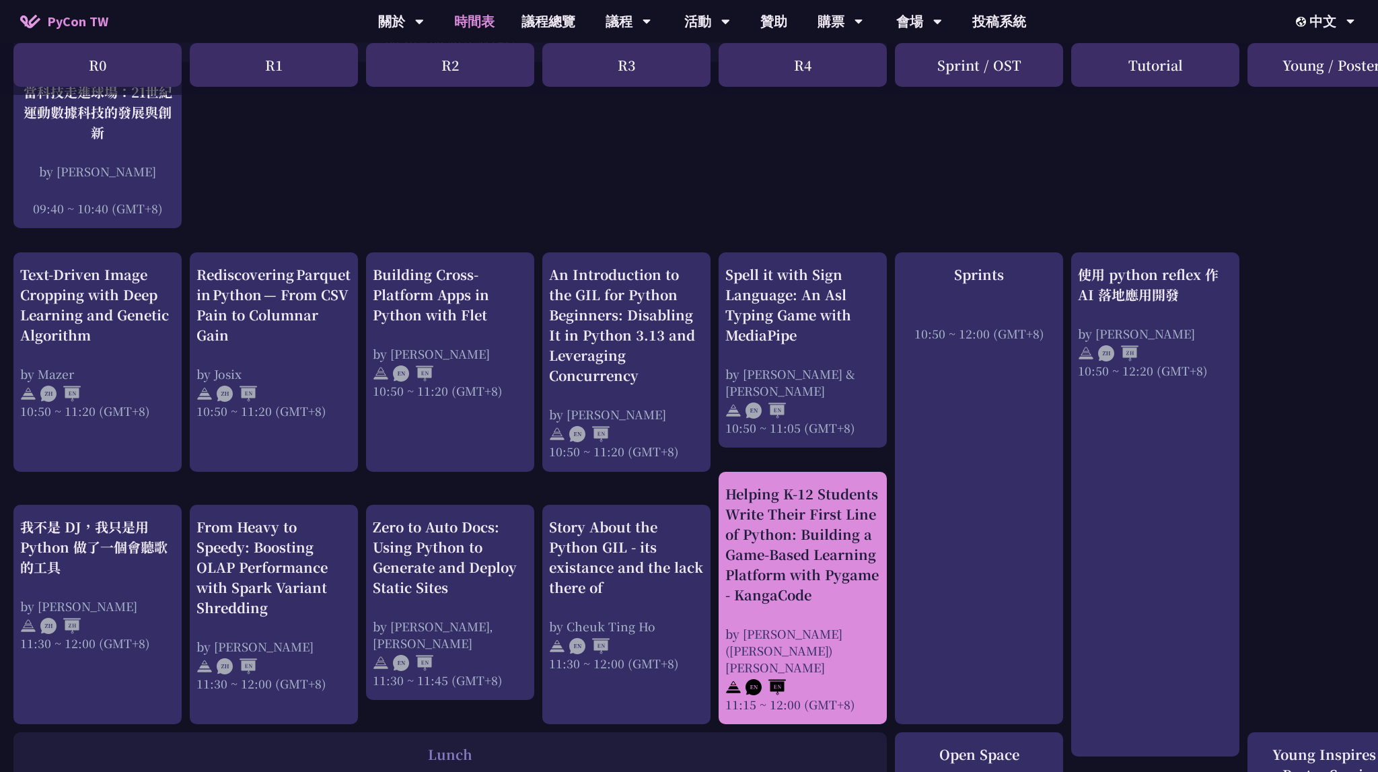
scroll to position [639, 0]
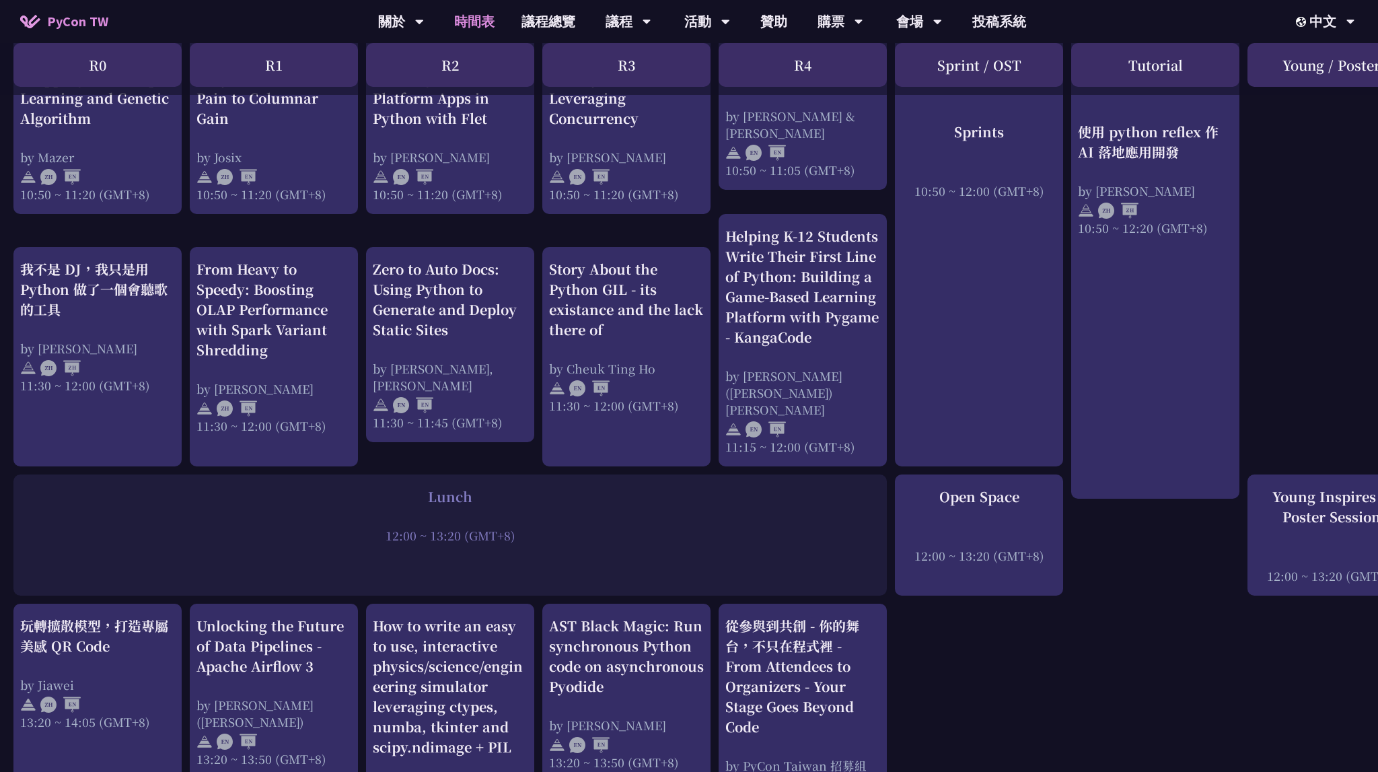
click at [570, 517] on div at bounding box center [450, 517] width 860 height 20
